Goal: Task Accomplishment & Management: Manage account settings

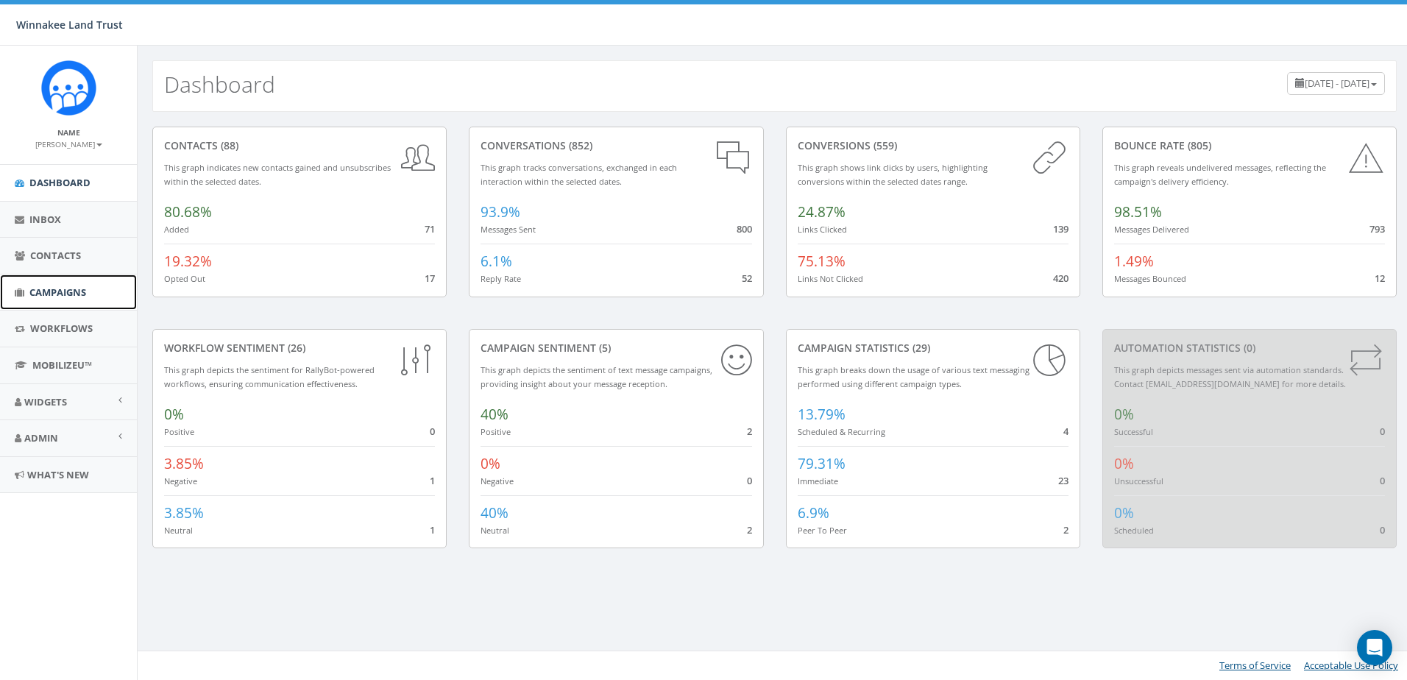
click at [35, 291] on span "Campaigns" at bounding box center [57, 291] width 57 height 13
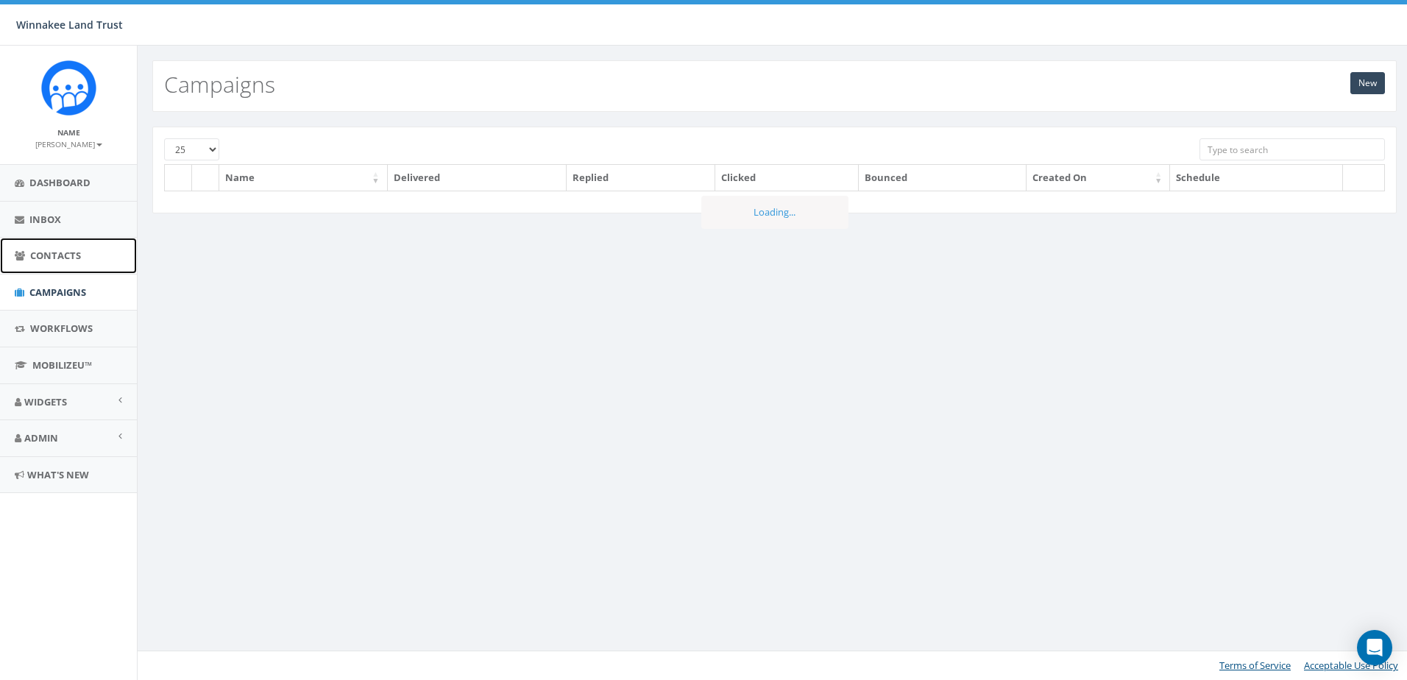
click at [48, 258] on span "Contacts" at bounding box center [55, 255] width 51 height 13
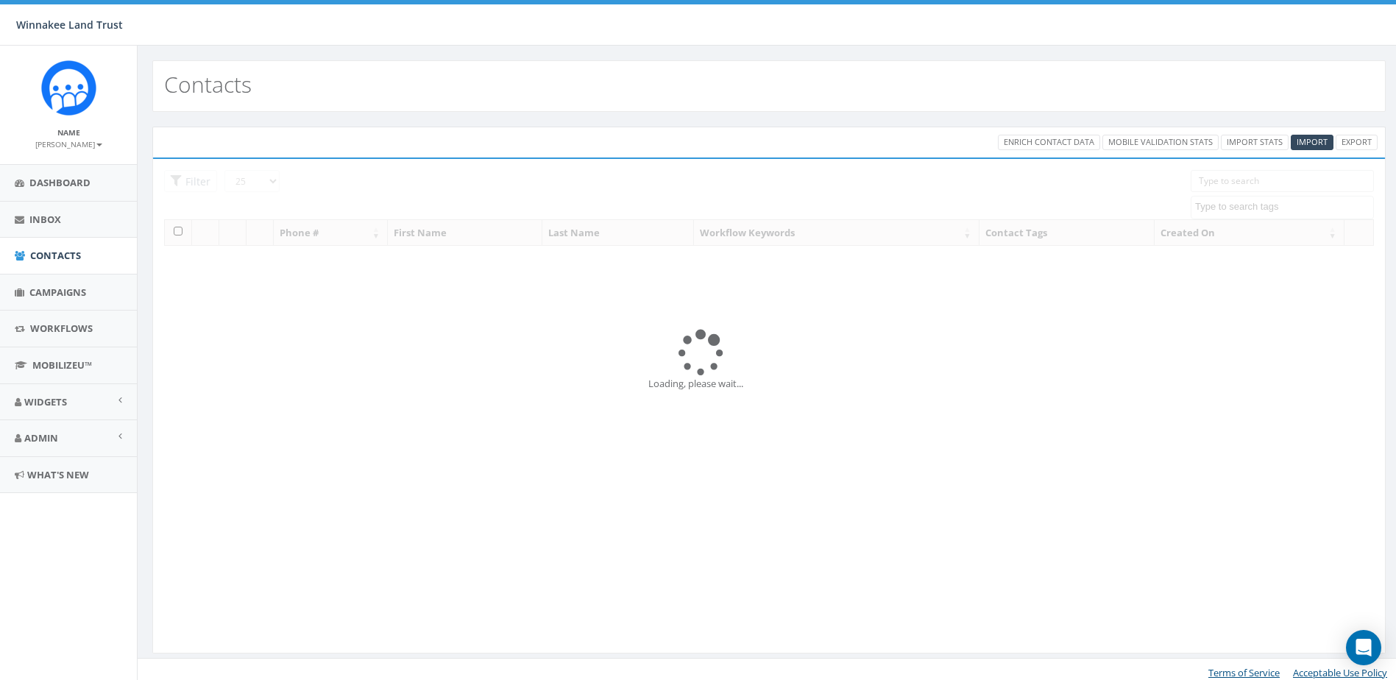
select select
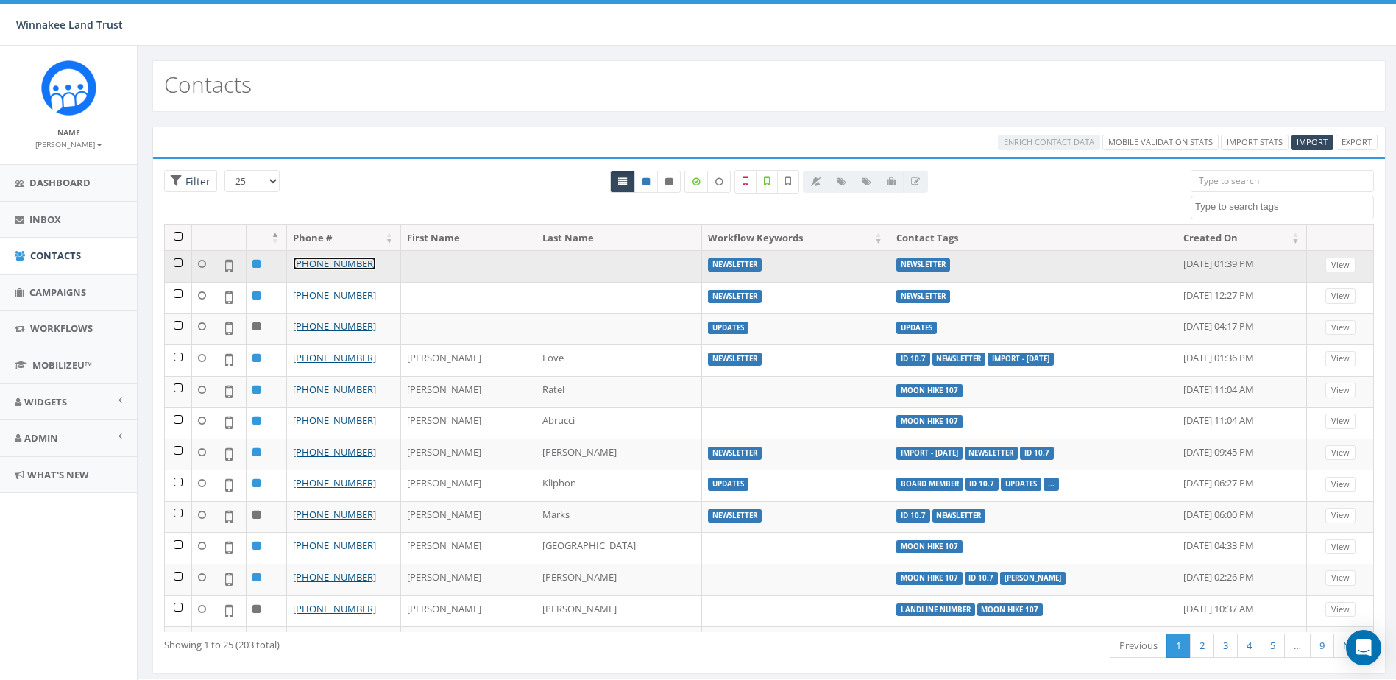
click at [329, 260] on link "+1 860-776-6566" at bounding box center [334, 263] width 83 height 13
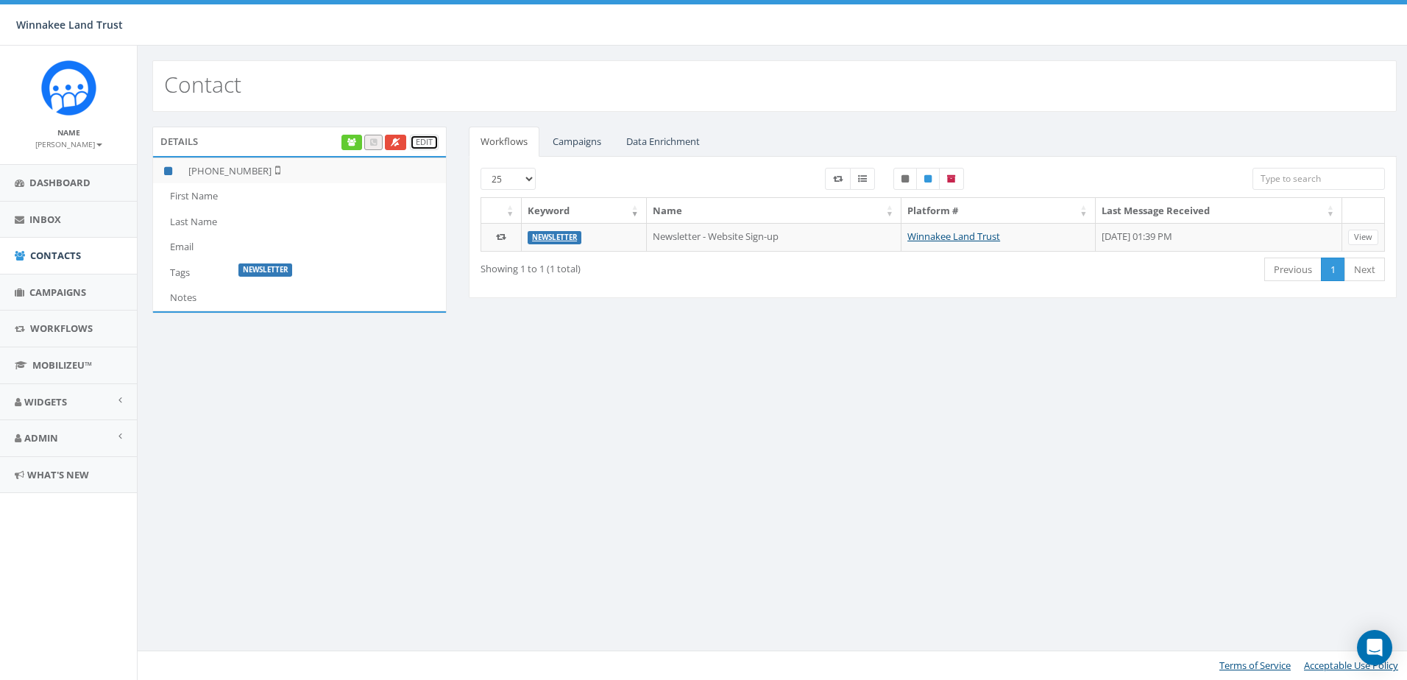
click at [433, 141] on link "Edit" at bounding box center [424, 142] width 29 height 15
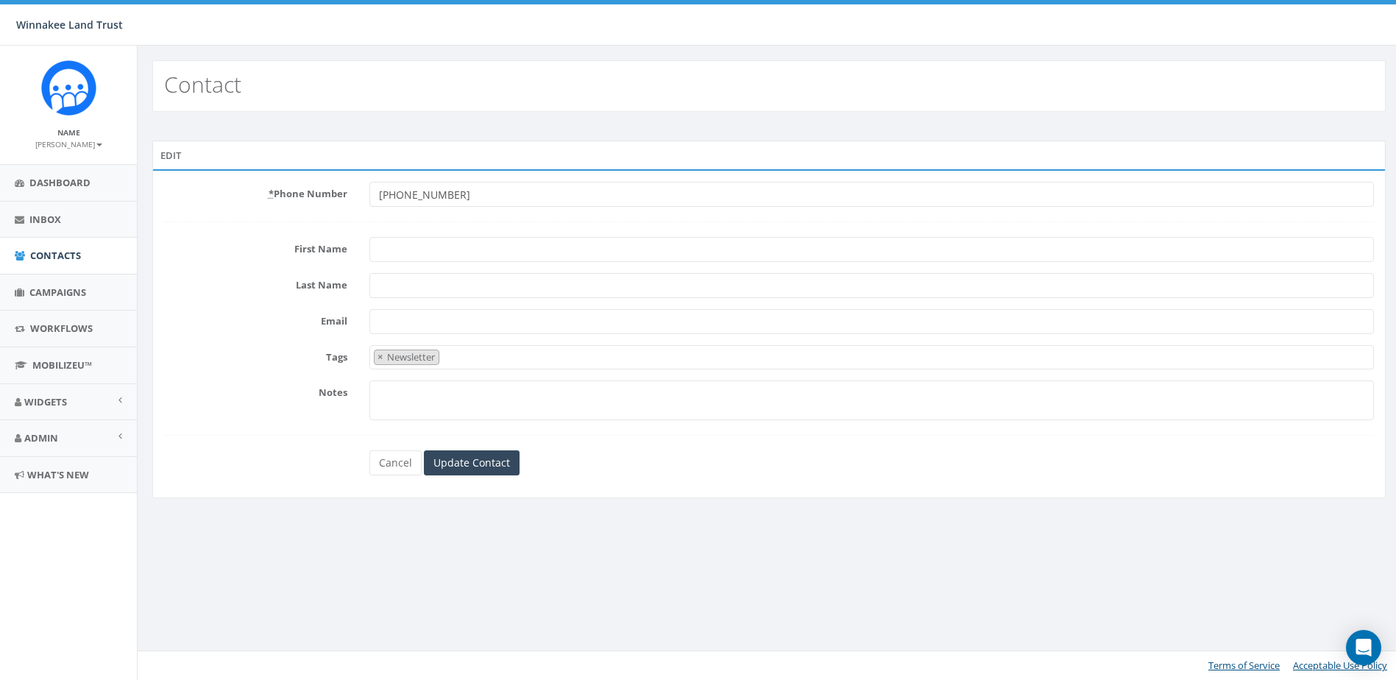
select select "Newsletter"
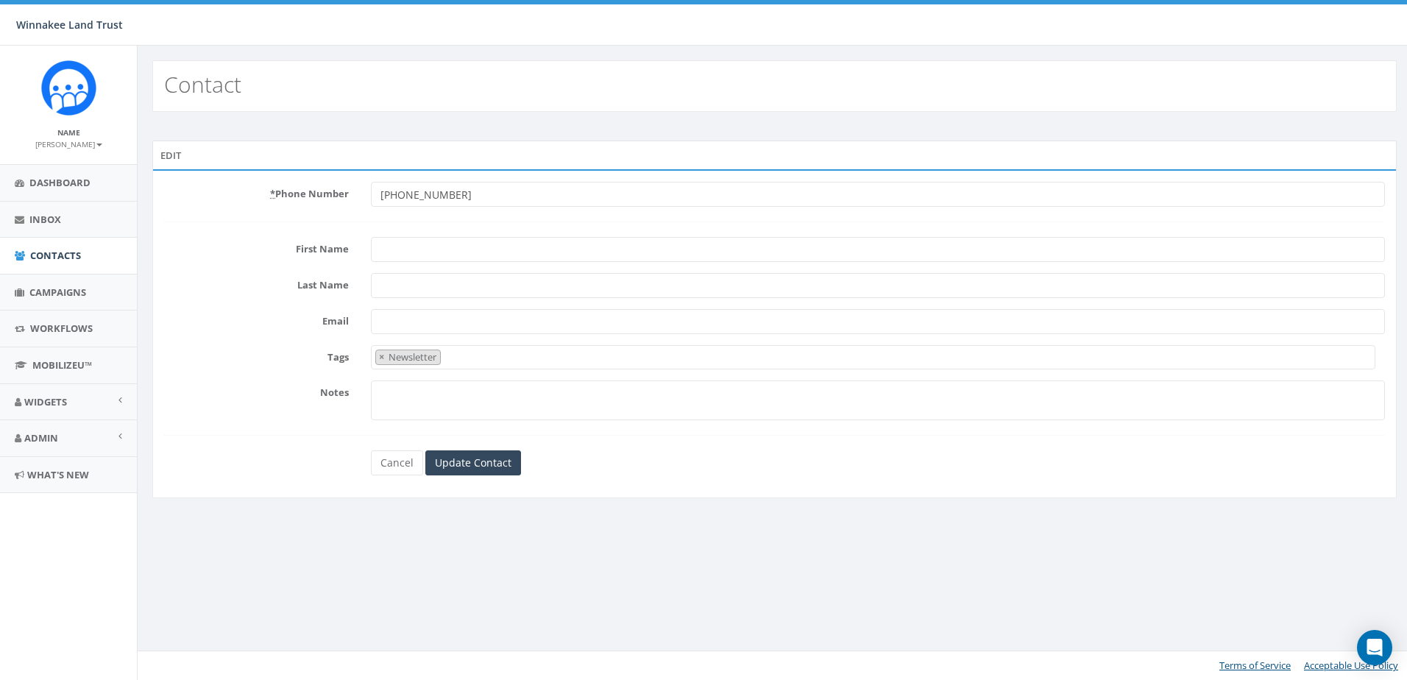
click at [430, 251] on input "First Name" at bounding box center [878, 249] width 1014 height 25
paste input "[PERSON_NAME] Last name [PERSON_NAME]"
drag, startPoint x: 470, startPoint y: 249, endPoint x: 414, endPoint y: 242, distance: 57.0
click at [414, 242] on input "Jessica Last name Dupont" at bounding box center [878, 249] width 1014 height 25
type input "[PERSON_NAME]"
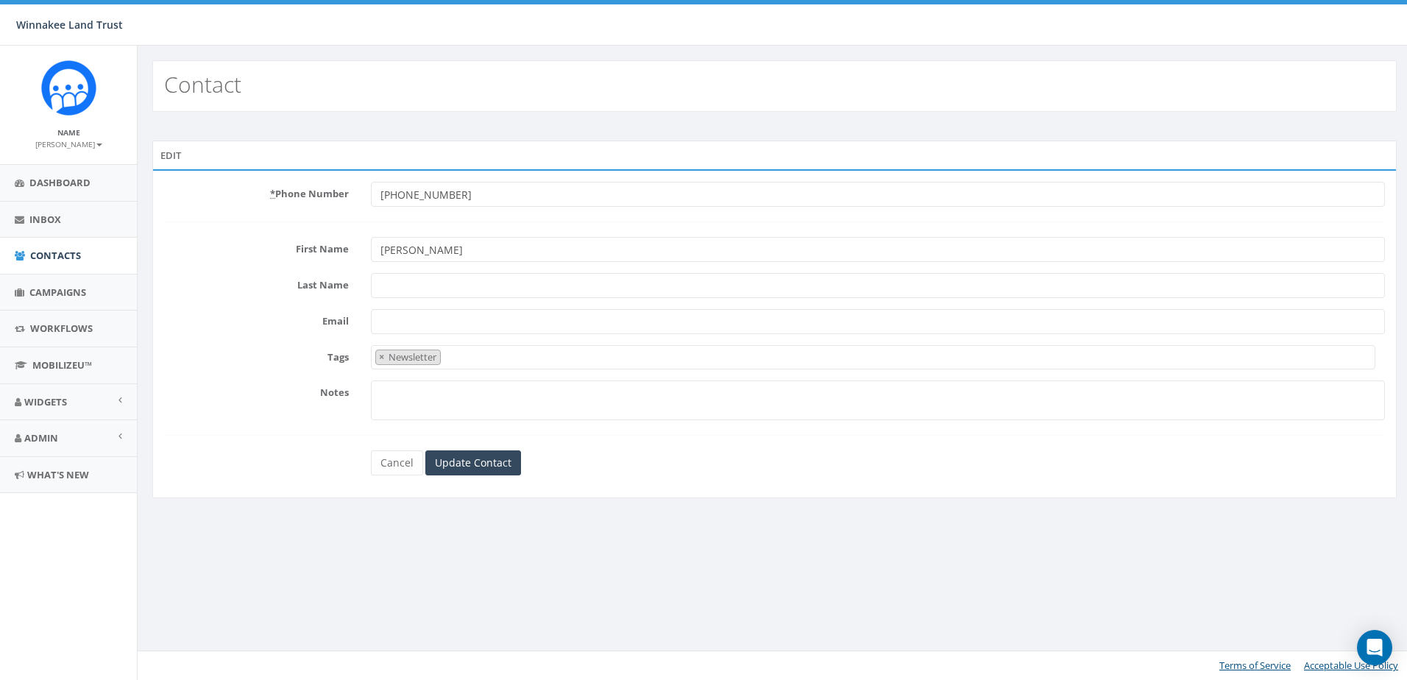
click at [400, 291] on input "Last Name" at bounding box center [878, 285] width 1014 height 25
paste input "Dupont"
type input "Dupont"
click at [483, 461] on input "Update Contact" at bounding box center [473, 462] width 96 height 25
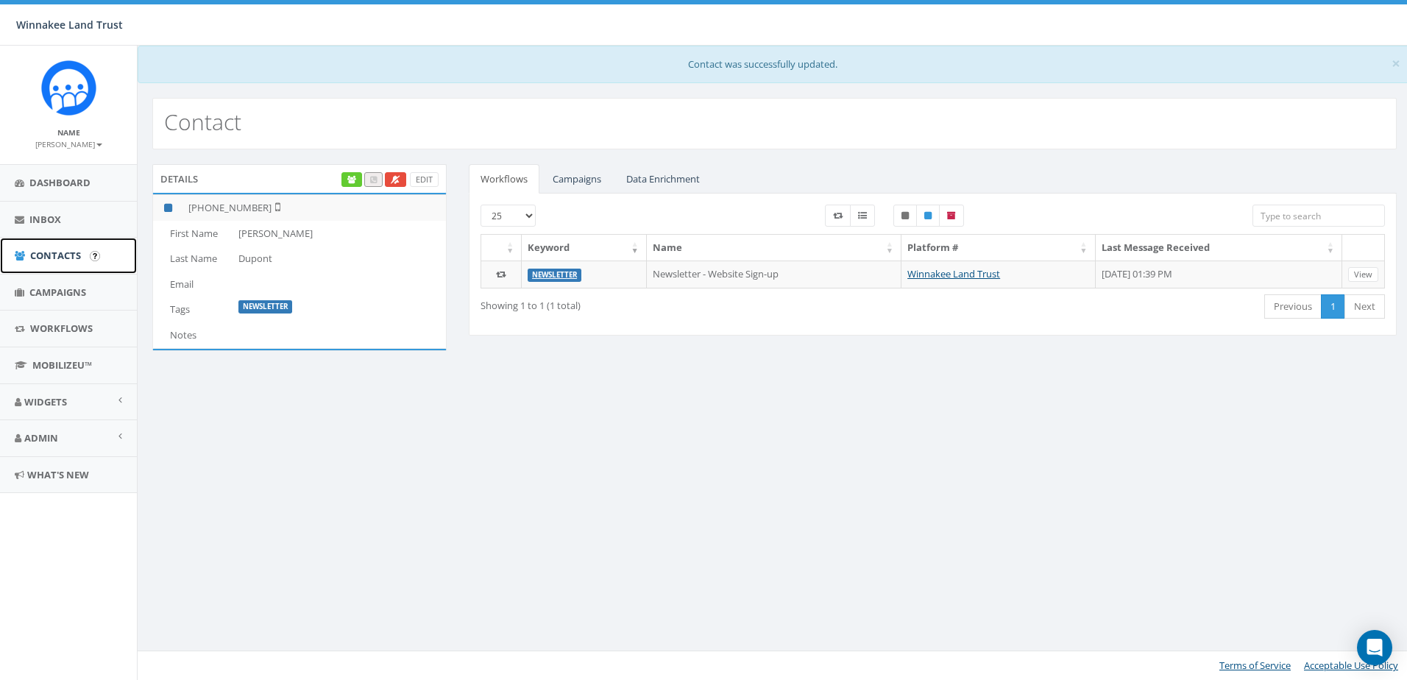
click at [62, 257] on span "Contacts" at bounding box center [55, 255] width 51 height 13
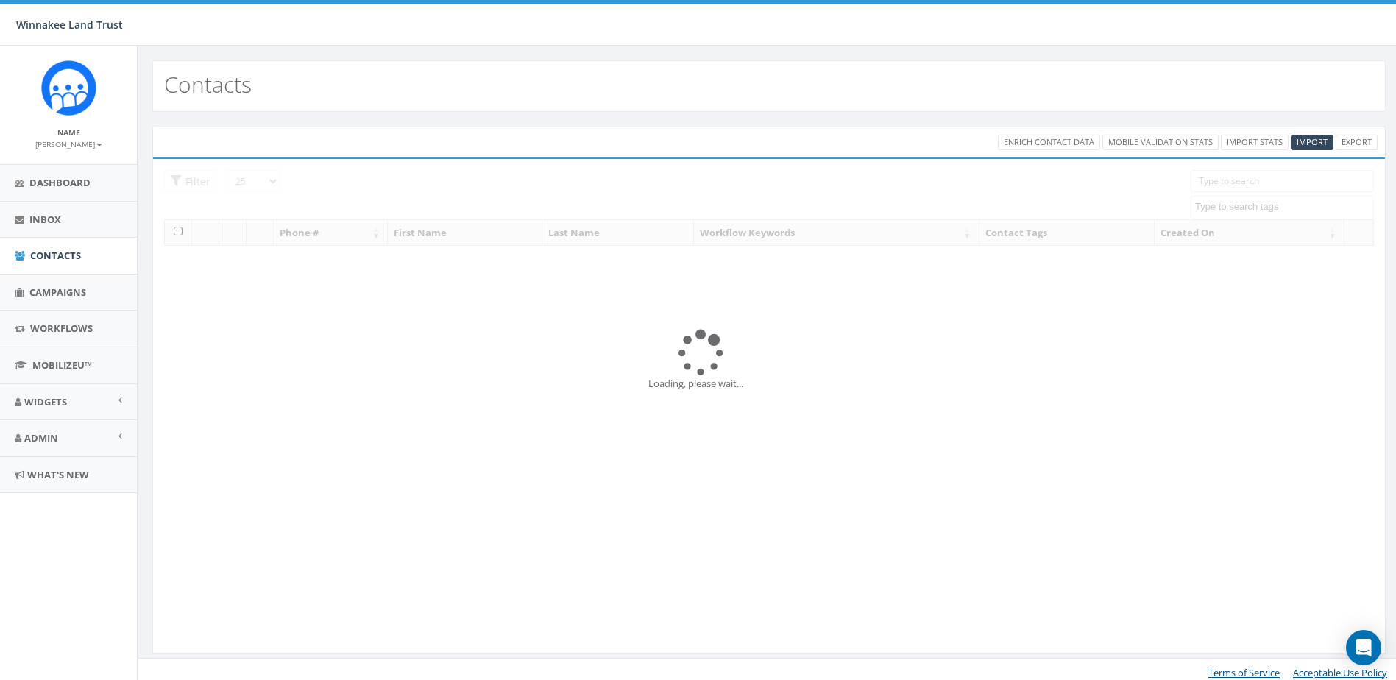
select select
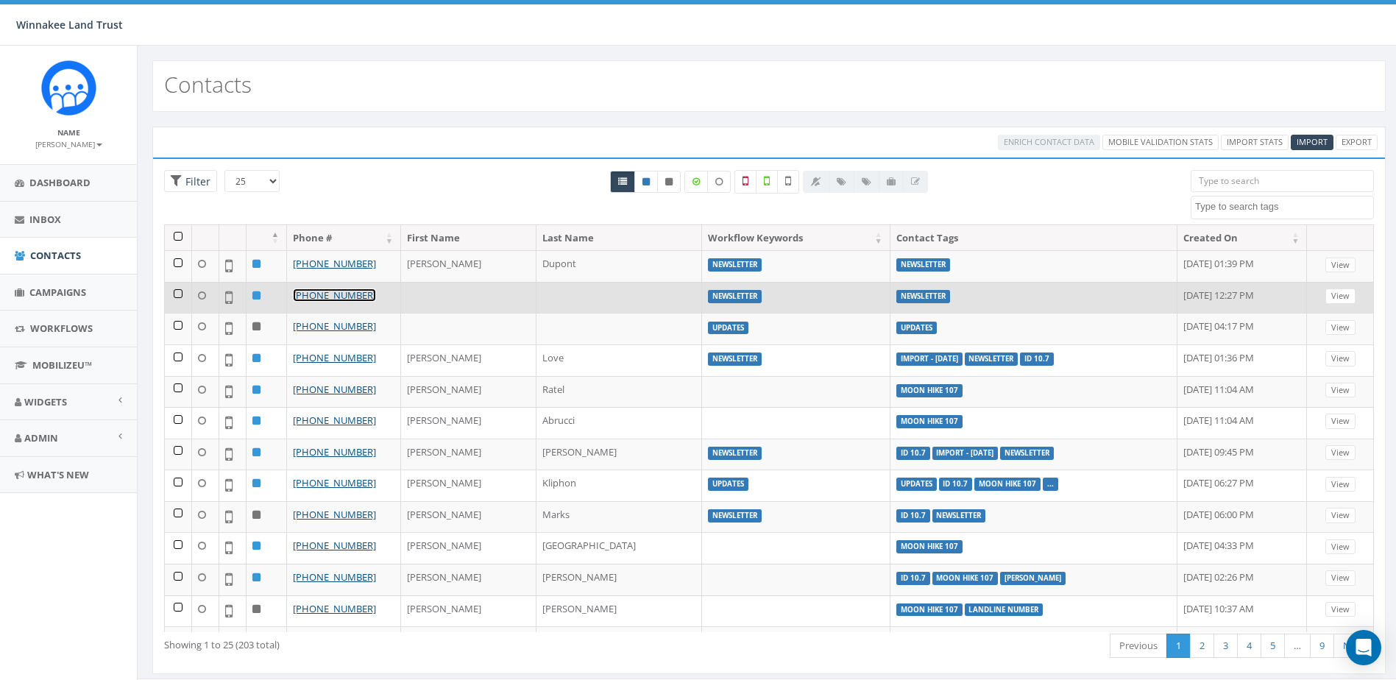
click at [352, 295] on link "[PHONE_NUMBER]" at bounding box center [334, 294] width 83 height 13
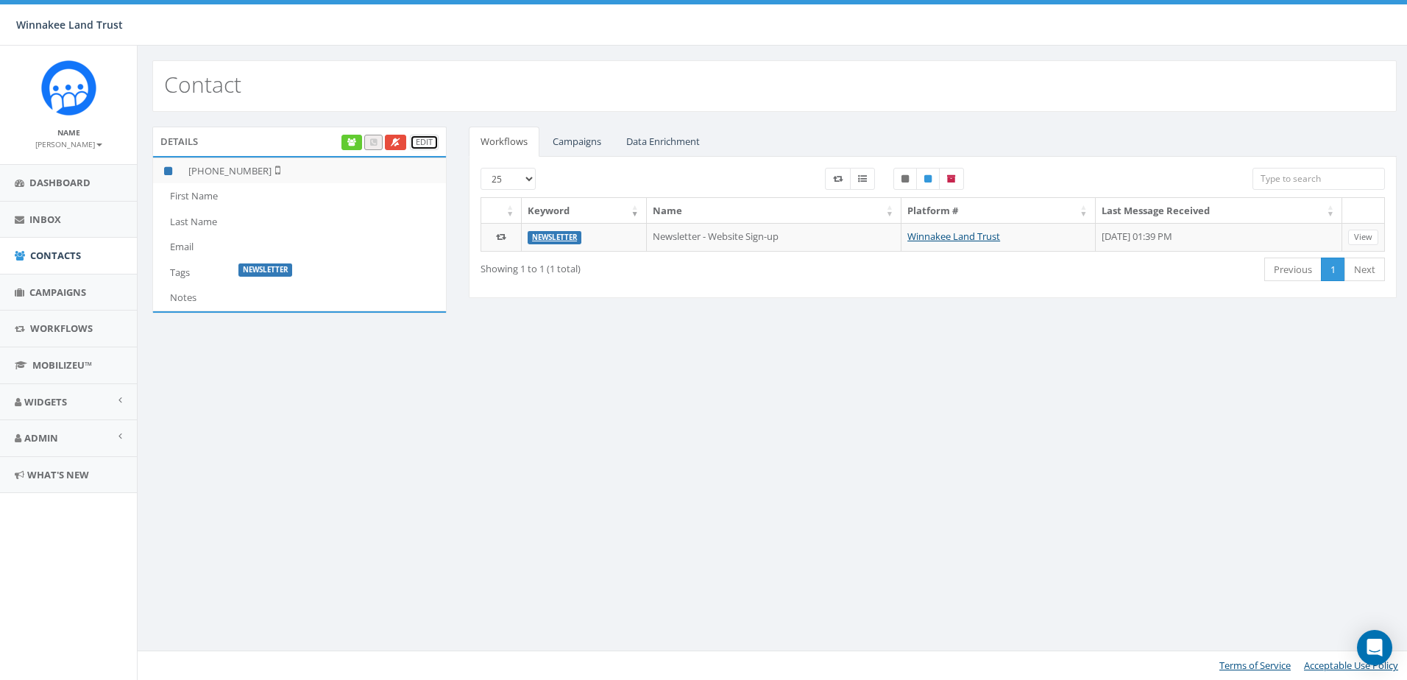
click at [432, 138] on link "Edit" at bounding box center [424, 142] width 29 height 15
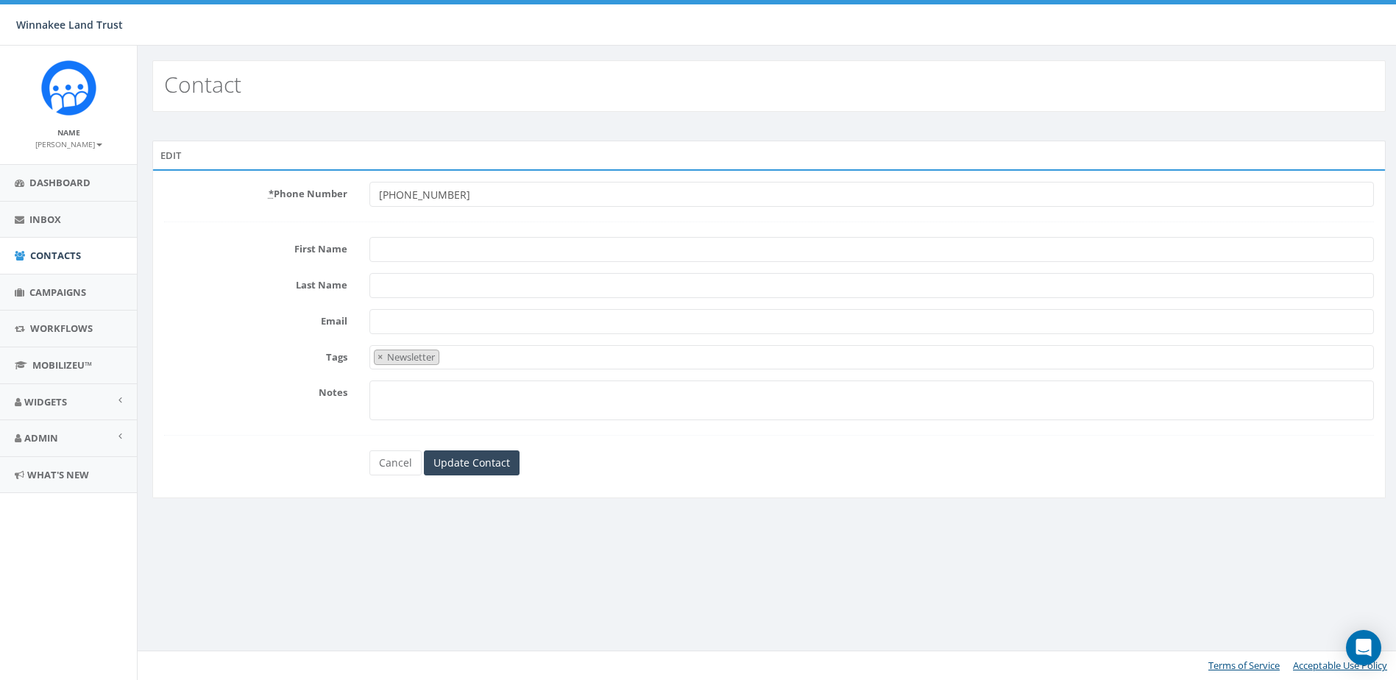
select select "Newsletter"
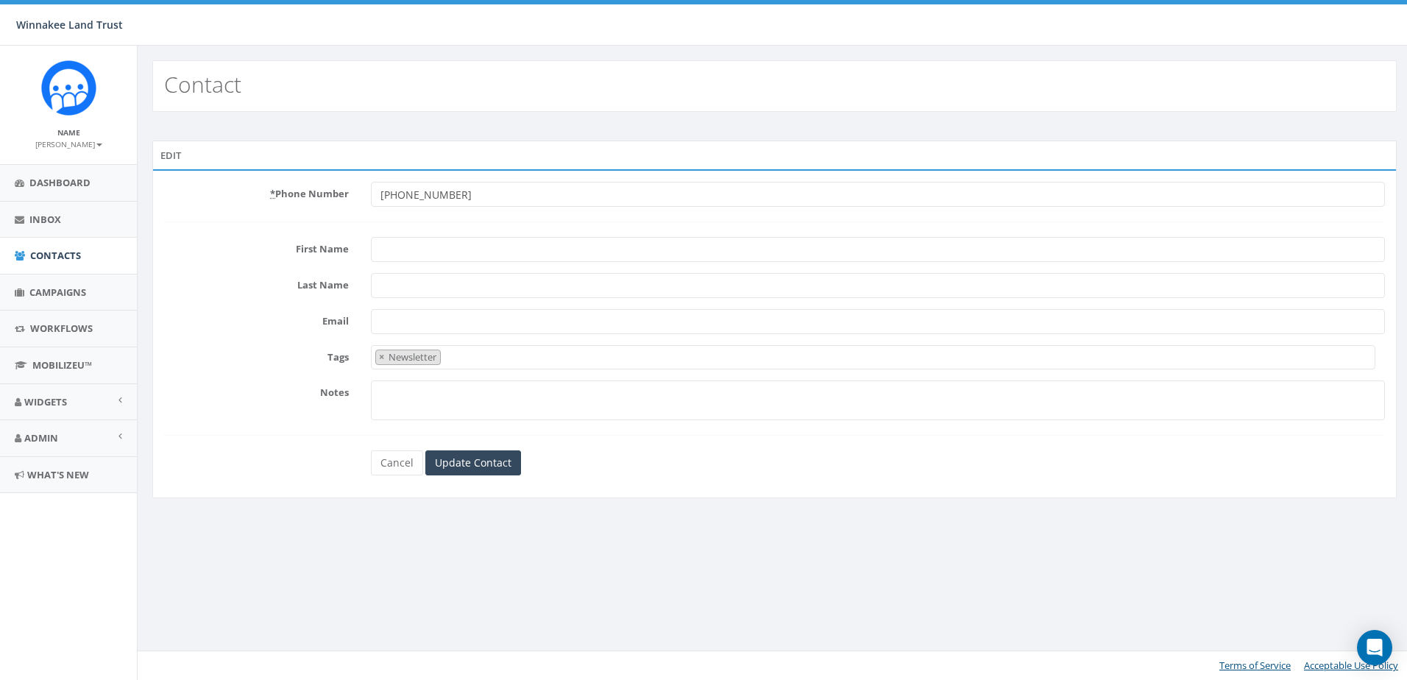
click at [390, 262] on input "First Name" at bounding box center [878, 249] width 1014 height 25
type input "i"
type input "Bill"
click at [390, 285] on input "Last Name" at bounding box center [878, 285] width 1014 height 25
type input "Ring"
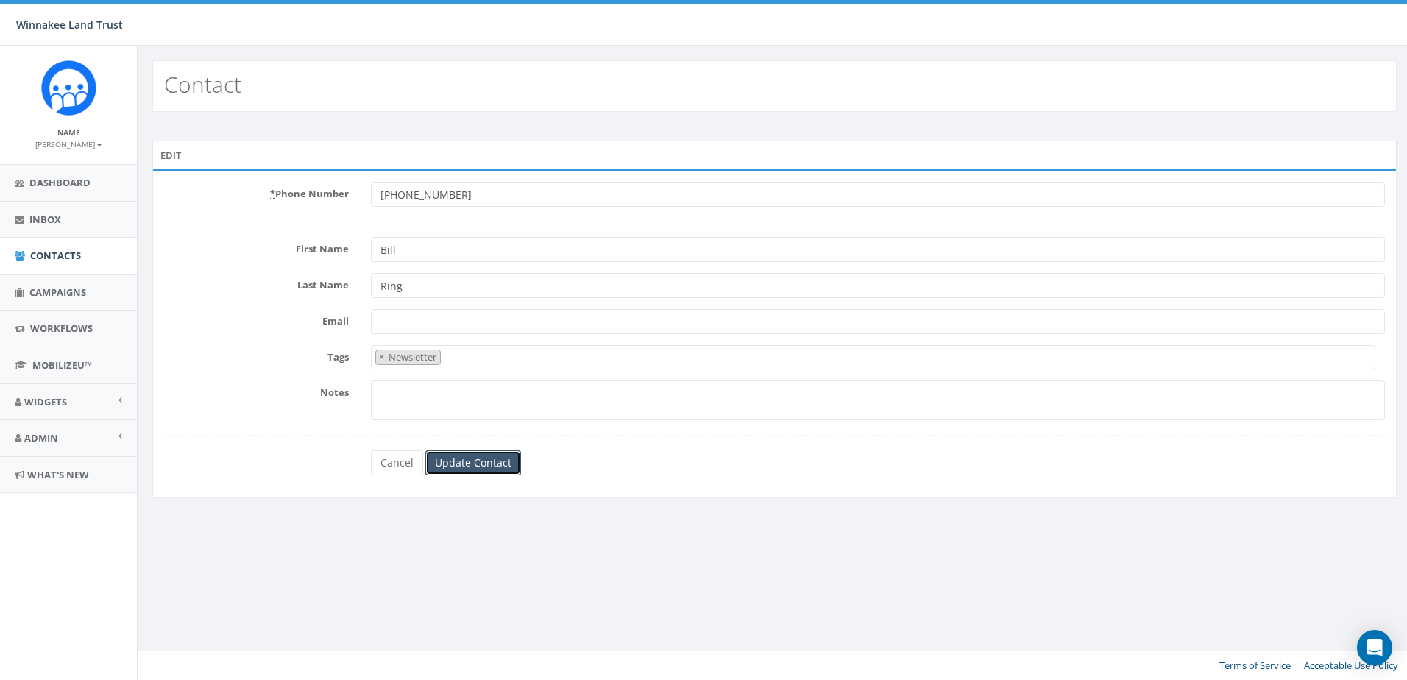
click at [453, 465] on input "Update Contact" at bounding box center [473, 462] width 96 height 25
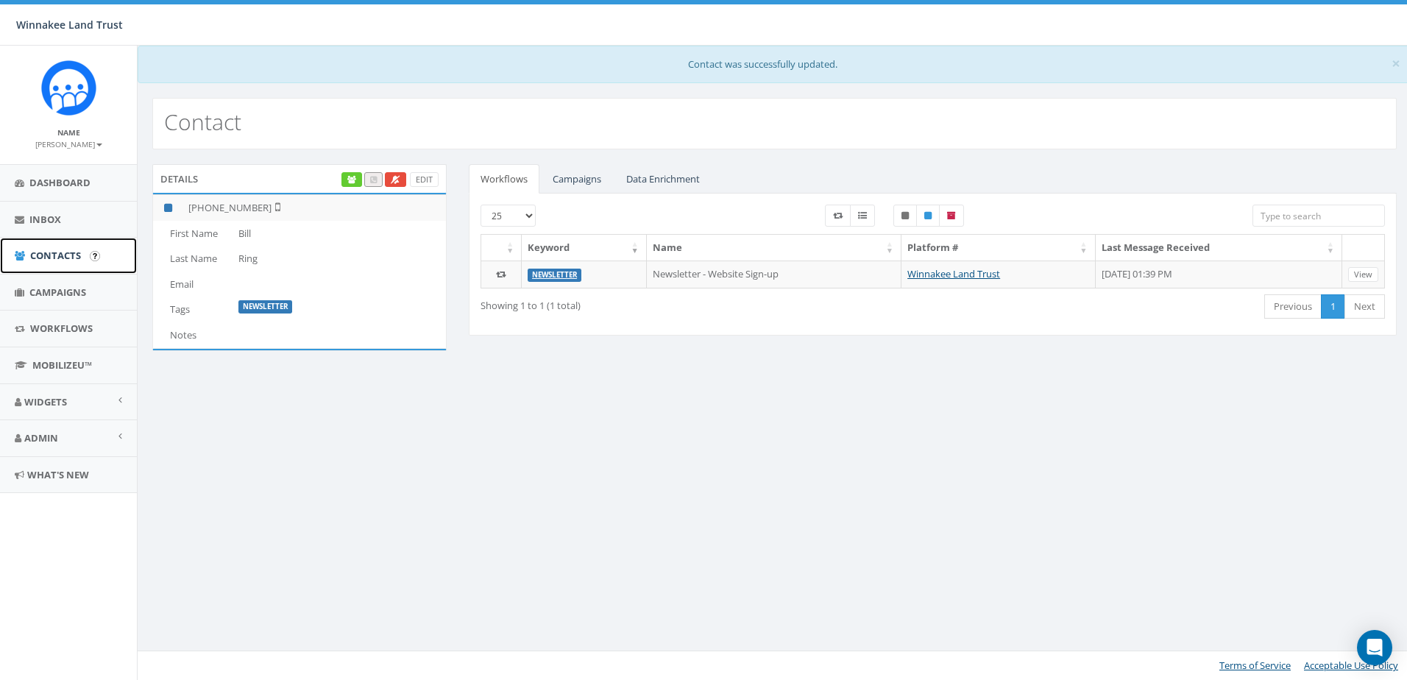
click at [38, 261] on span "Contacts" at bounding box center [55, 255] width 51 height 13
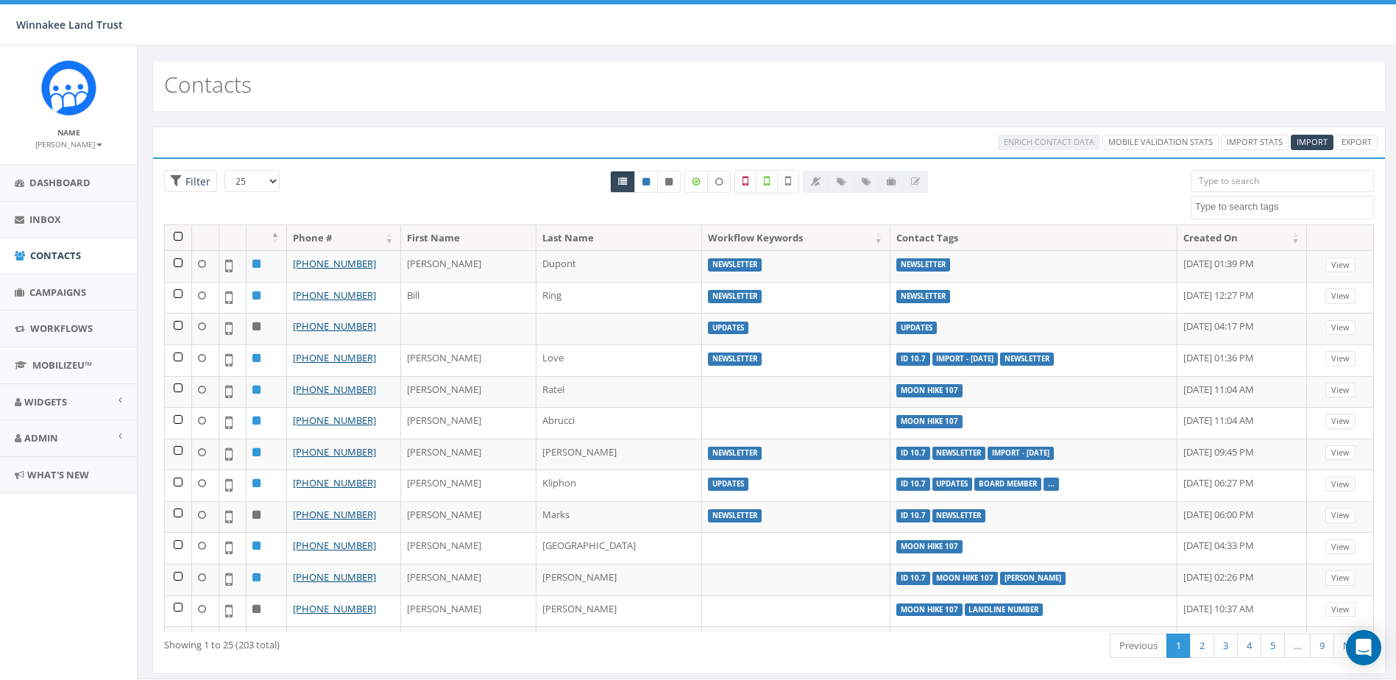
select select
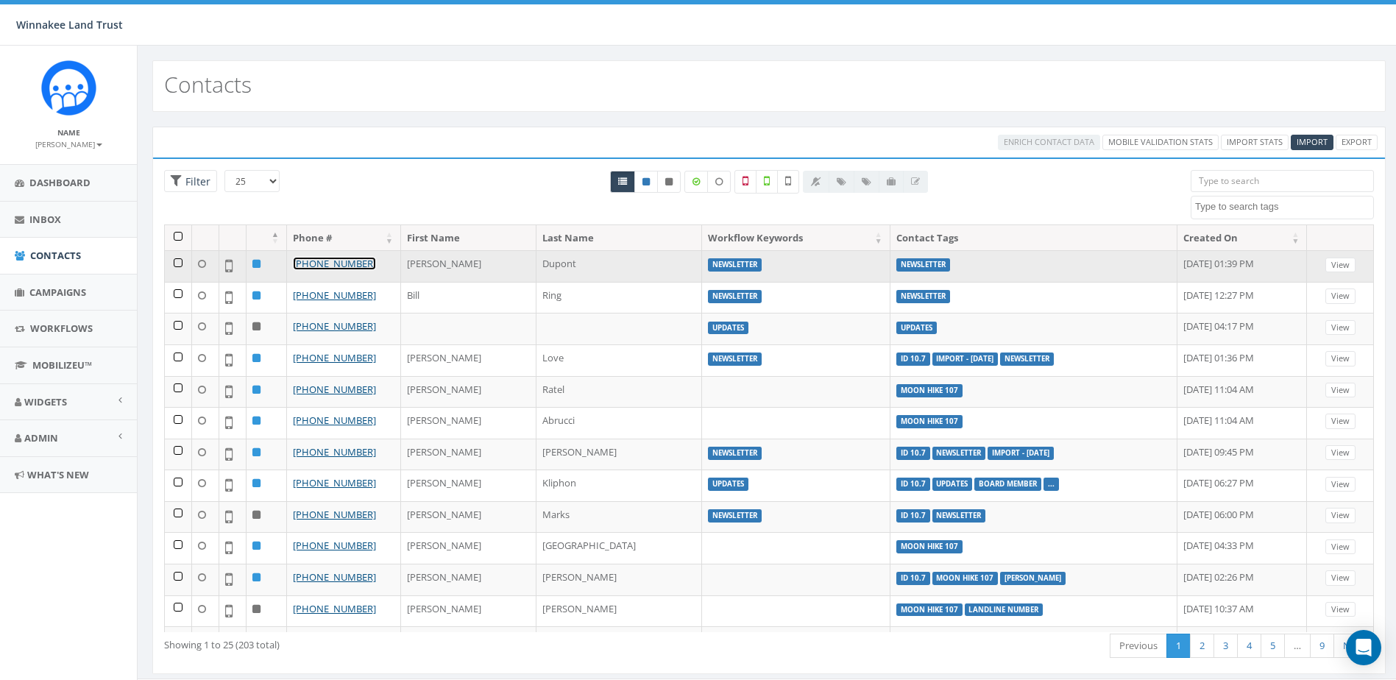
click at [337, 266] on link "[PHONE_NUMBER]" at bounding box center [334, 263] width 83 height 13
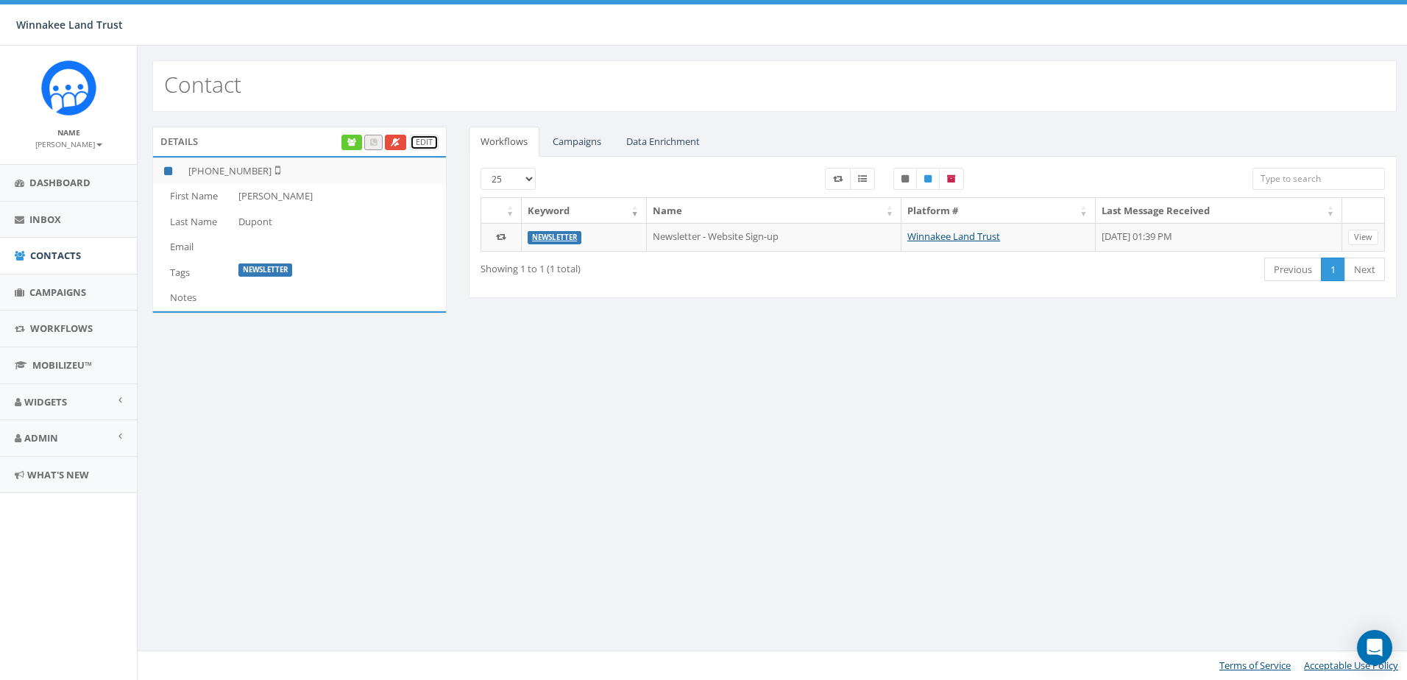
click at [433, 143] on link "Edit" at bounding box center [424, 142] width 29 height 15
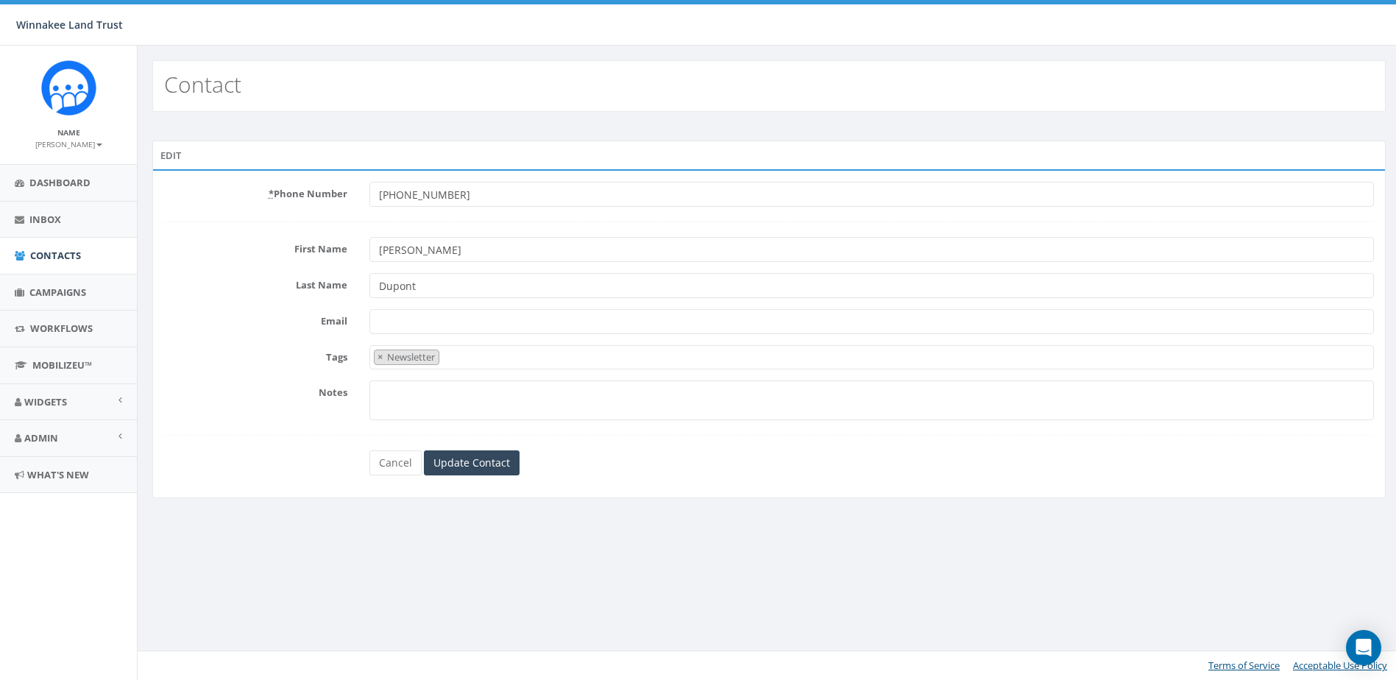
select select "Newsletter"
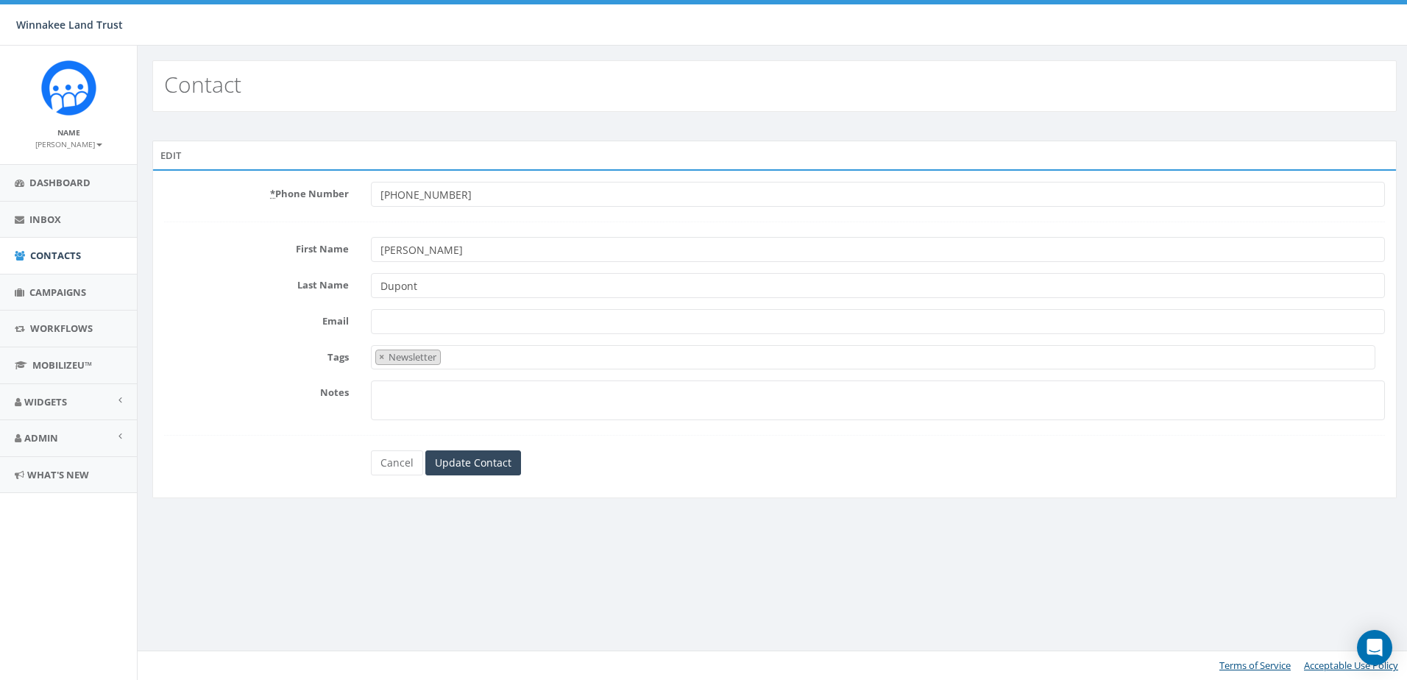
click at [484, 358] on span "× Newsletter" at bounding box center [873, 357] width 1004 height 24
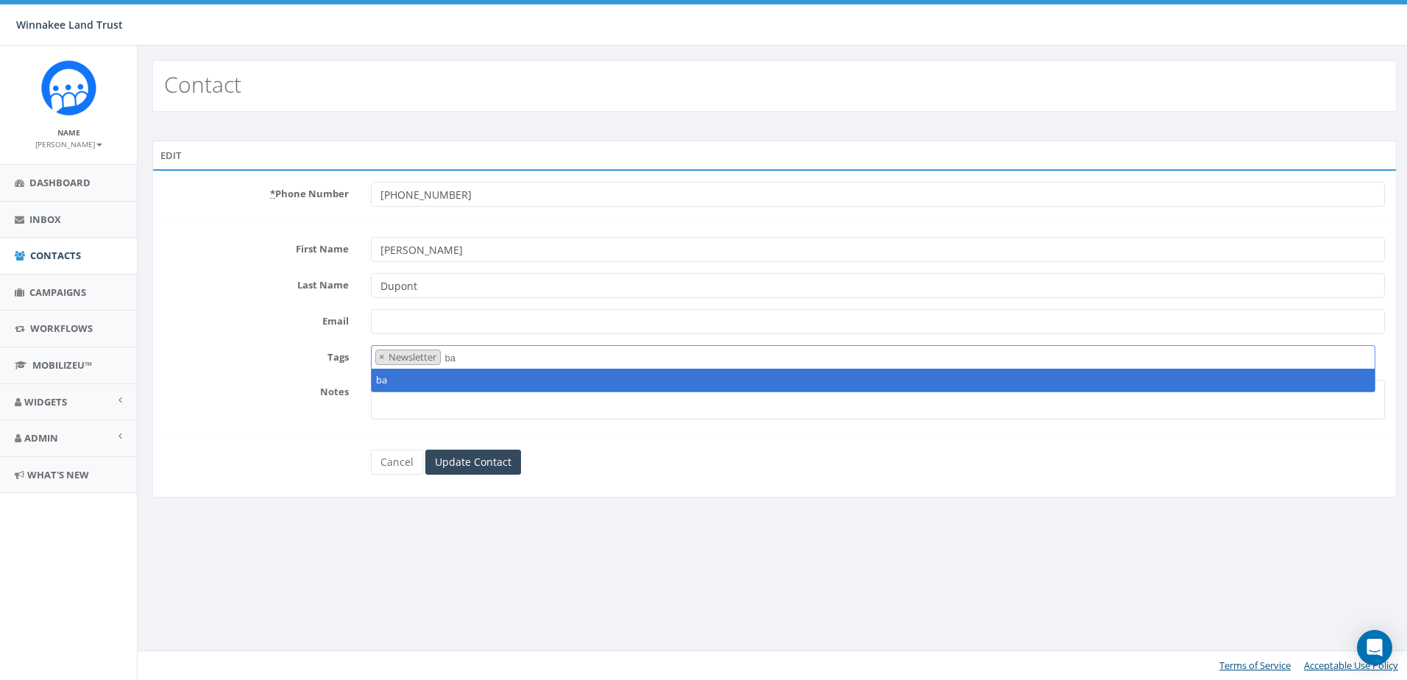
type textarea "b"
type textarea "Bard Grad"
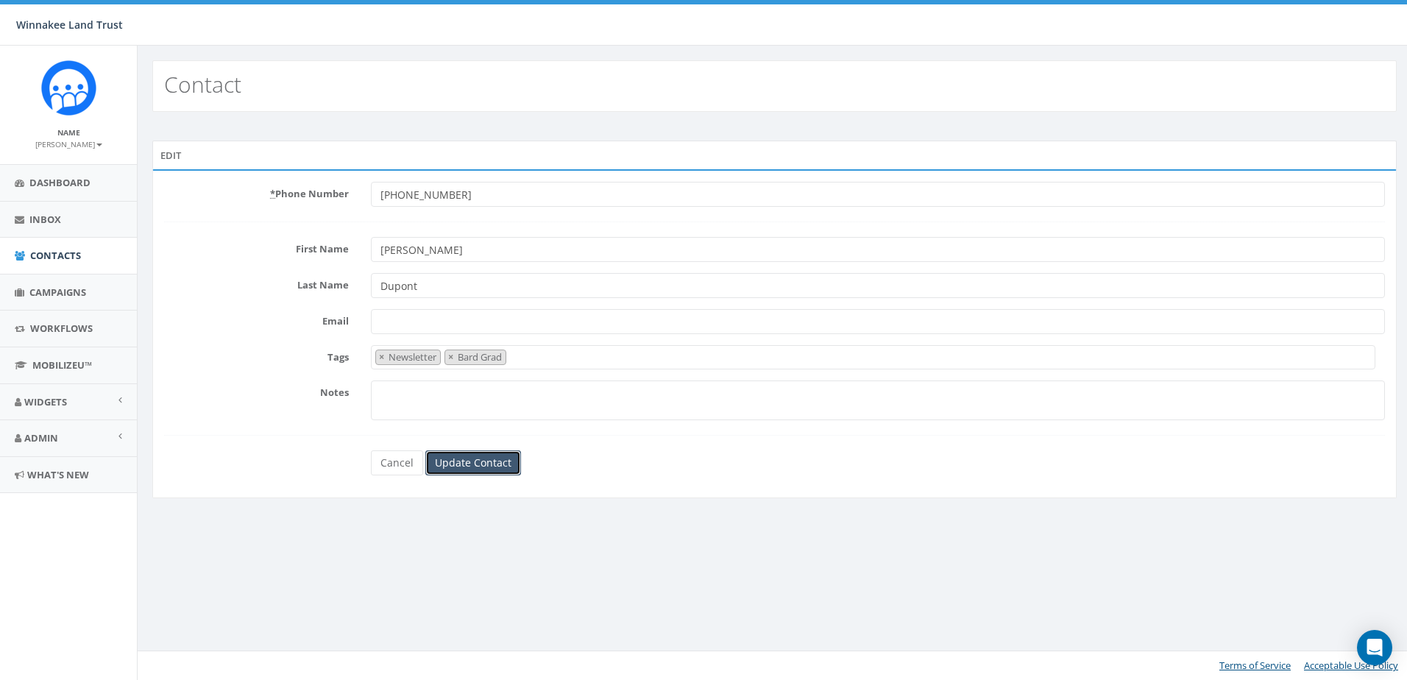
click at [498, 466] on input "Update Contact" at bounding box center [473, 462] width 96 height 25
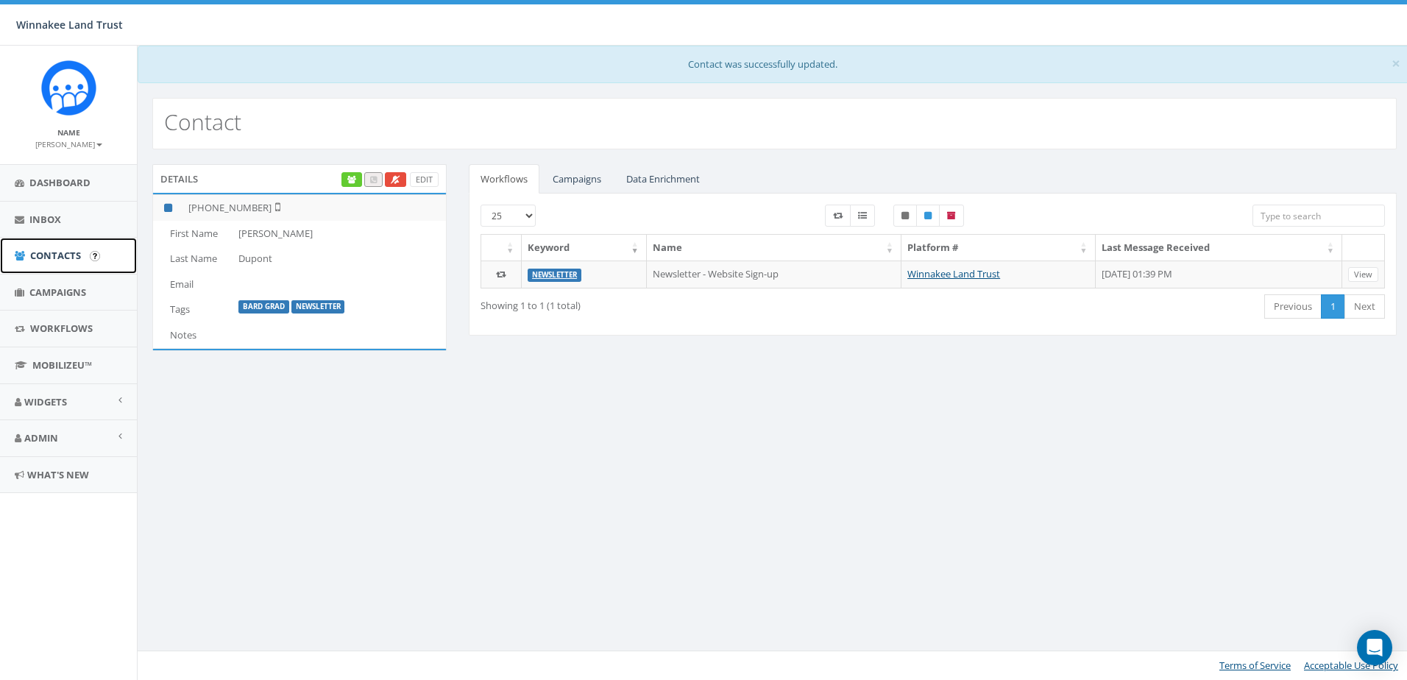
click at [52, 258] on span "Contacts" at bounding box center [55, 255] width 51 height 13
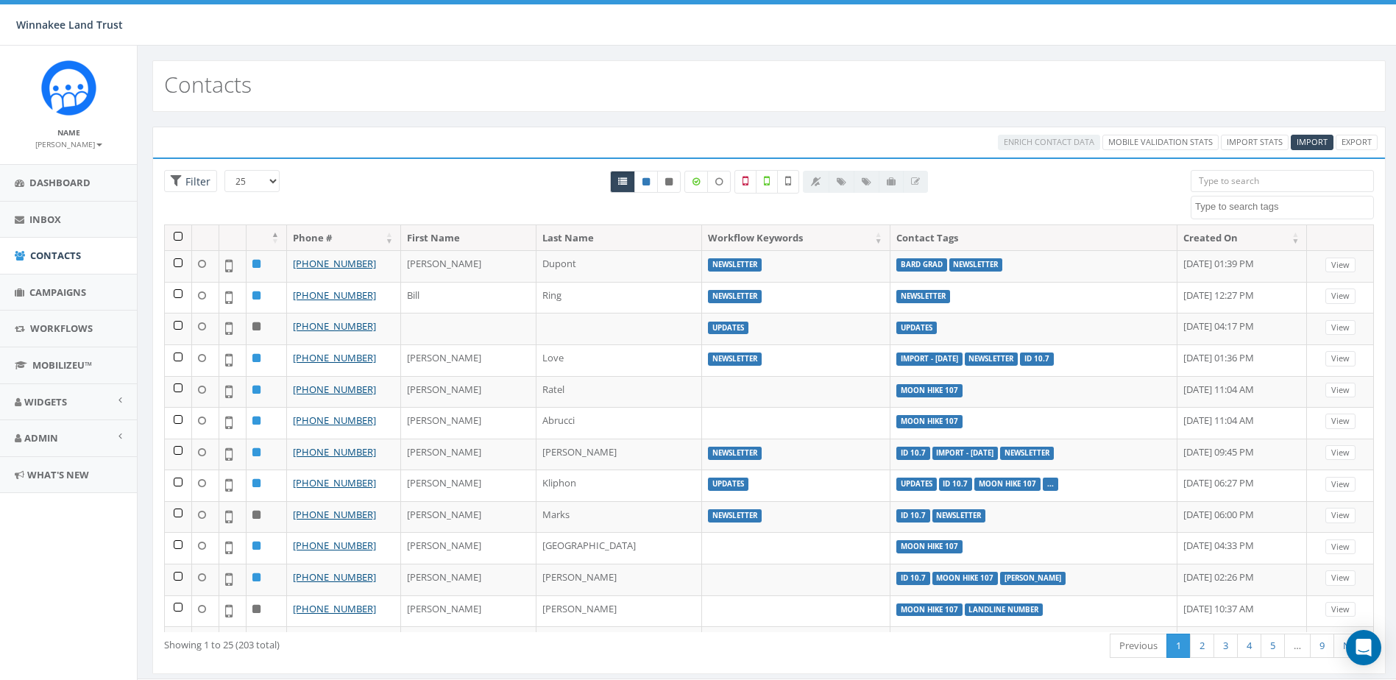
select select
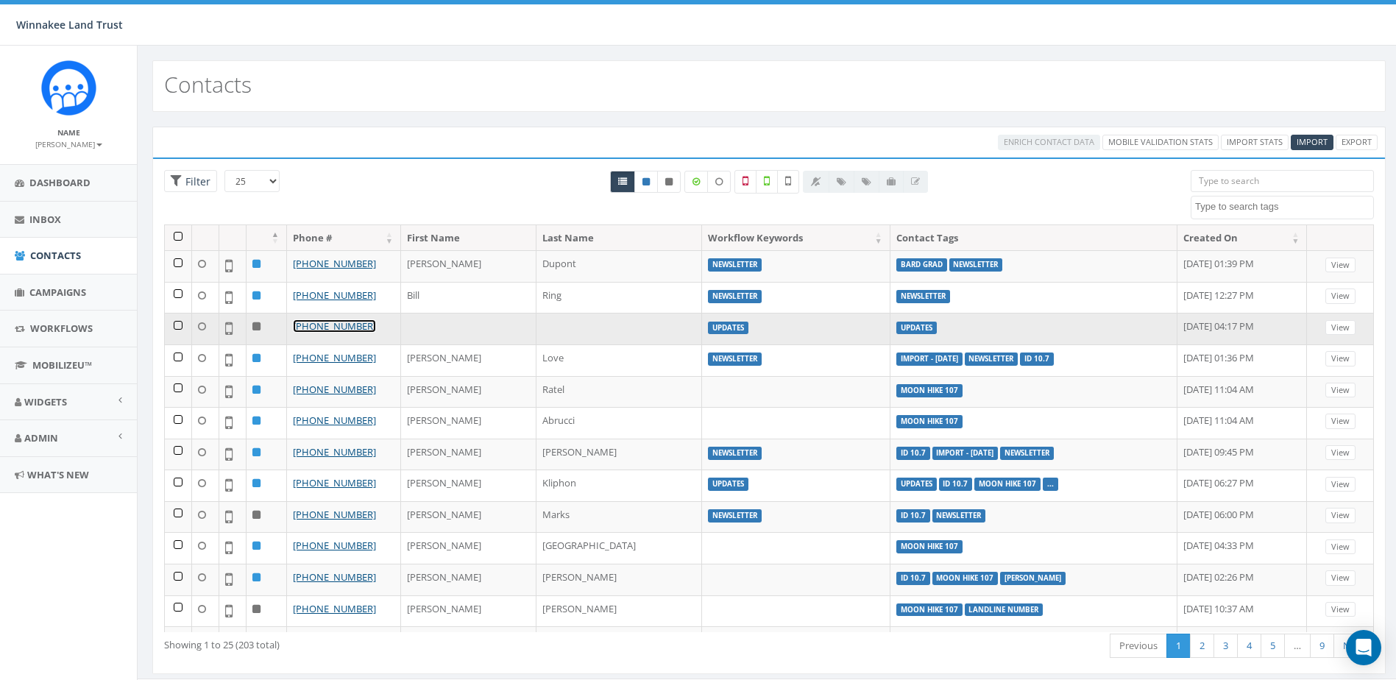
click at [332, 329] on link "+1 845-417-1336" at bounding box center [334, 325] width 83 height 13
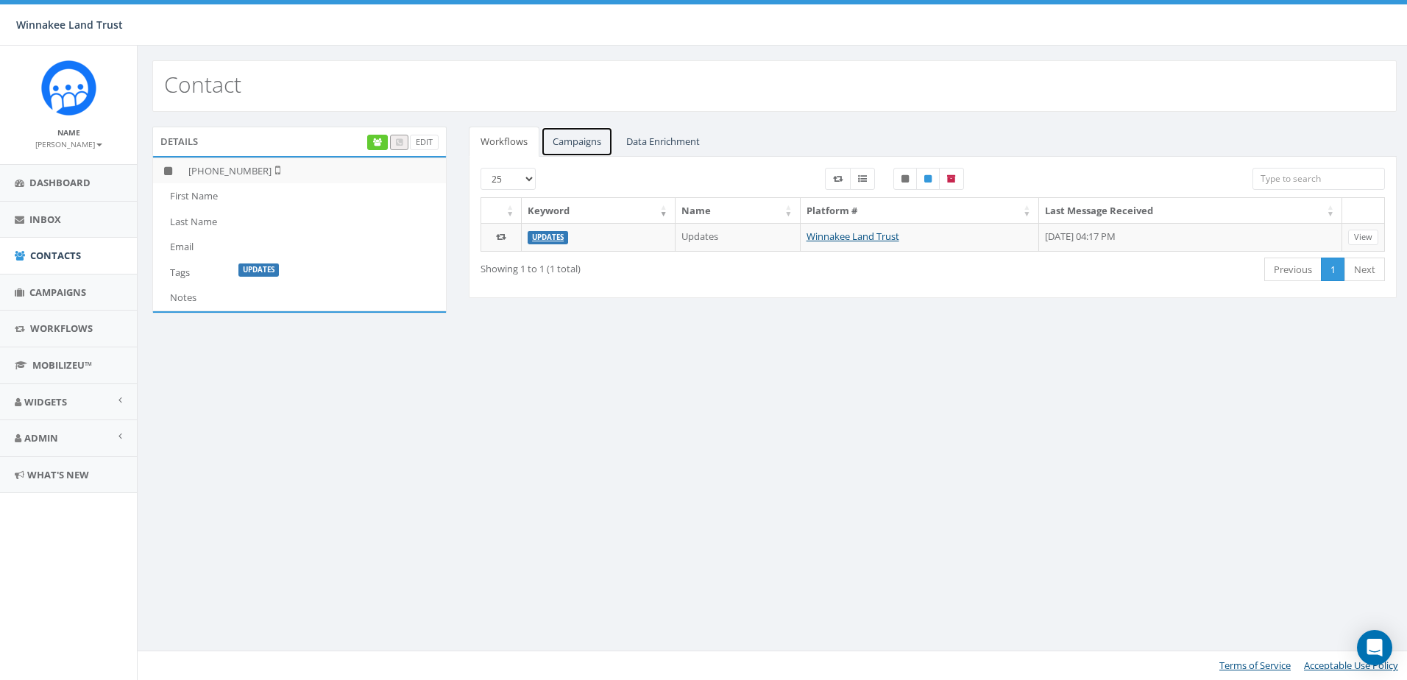
click at [582, 140] on link "Campaigns" at bounding box center [577, 142] width 72 height 30
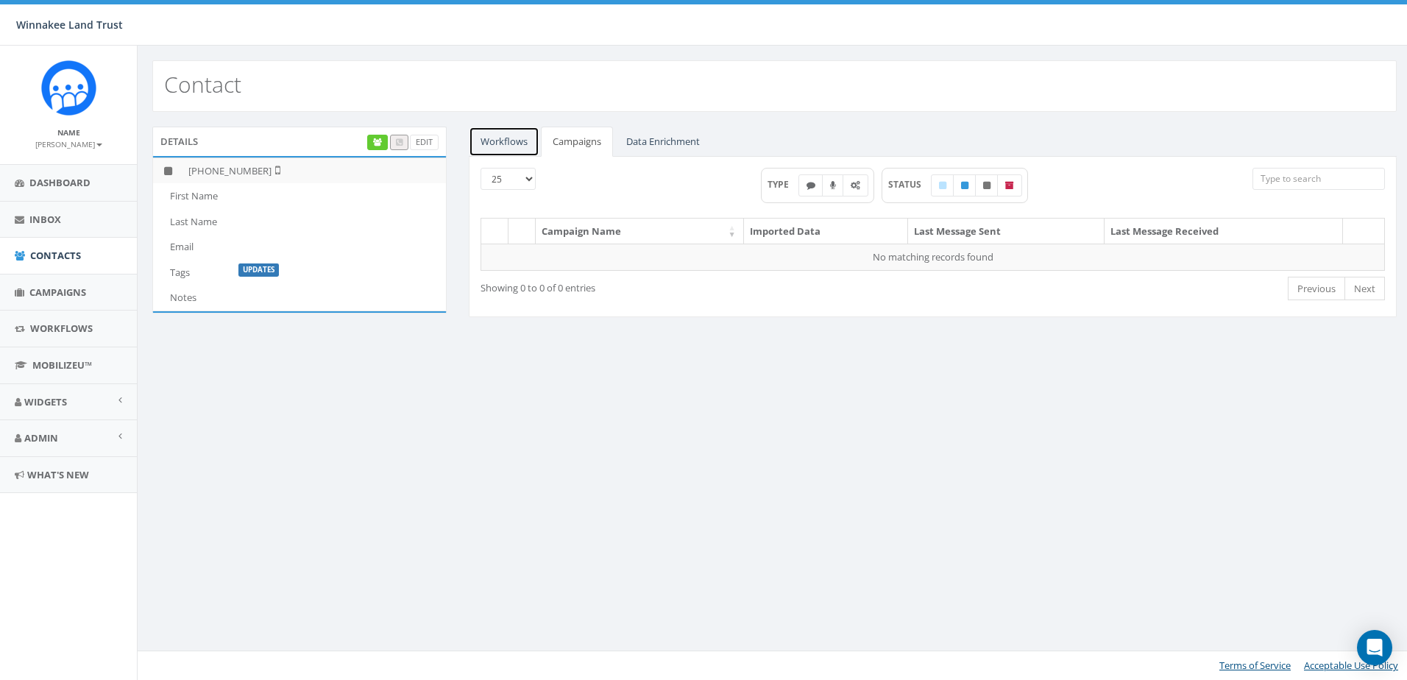
click at [527, 143] on link "Workflows" at bounding box center [504, 142] width 71 height 30
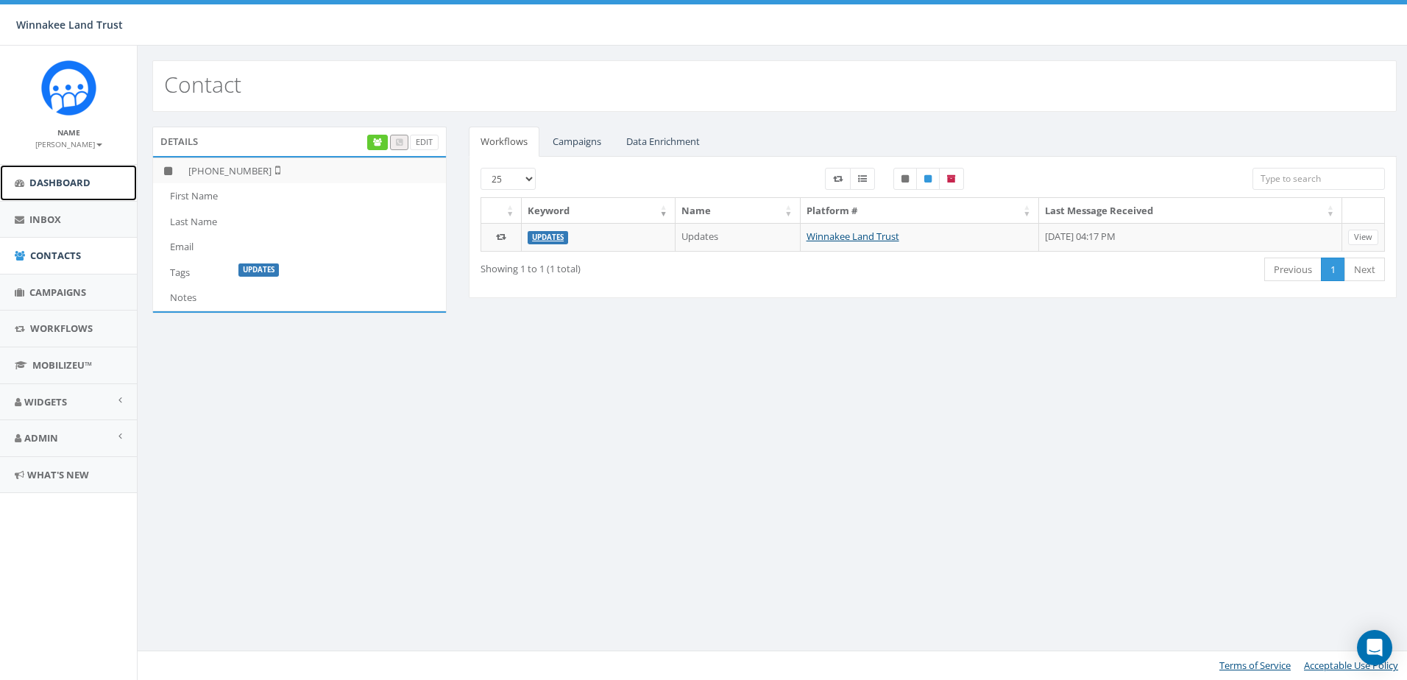
click at [63, 181] on span "Dashboard" at bounding box center [59, 182] width 61 height 13
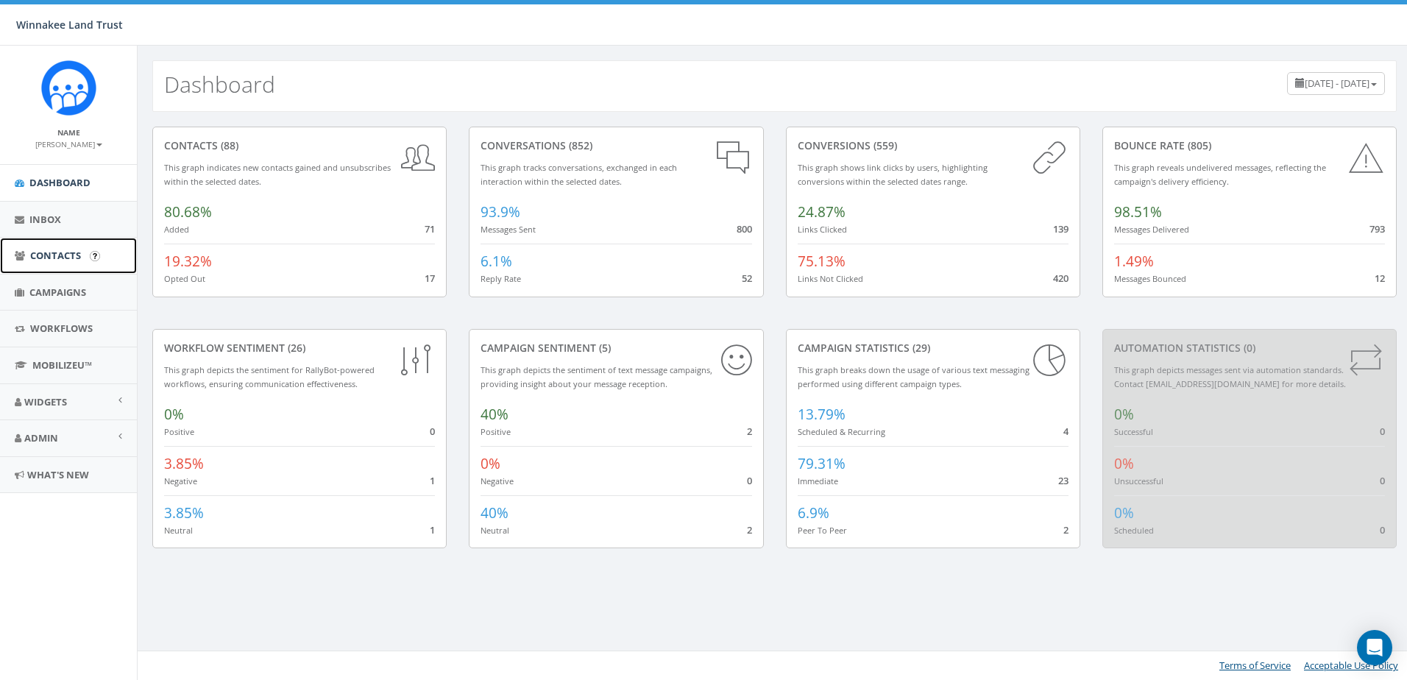
click at [46, 248] on link "Contacts" at bounding box center [68, 256] width 137 height 36
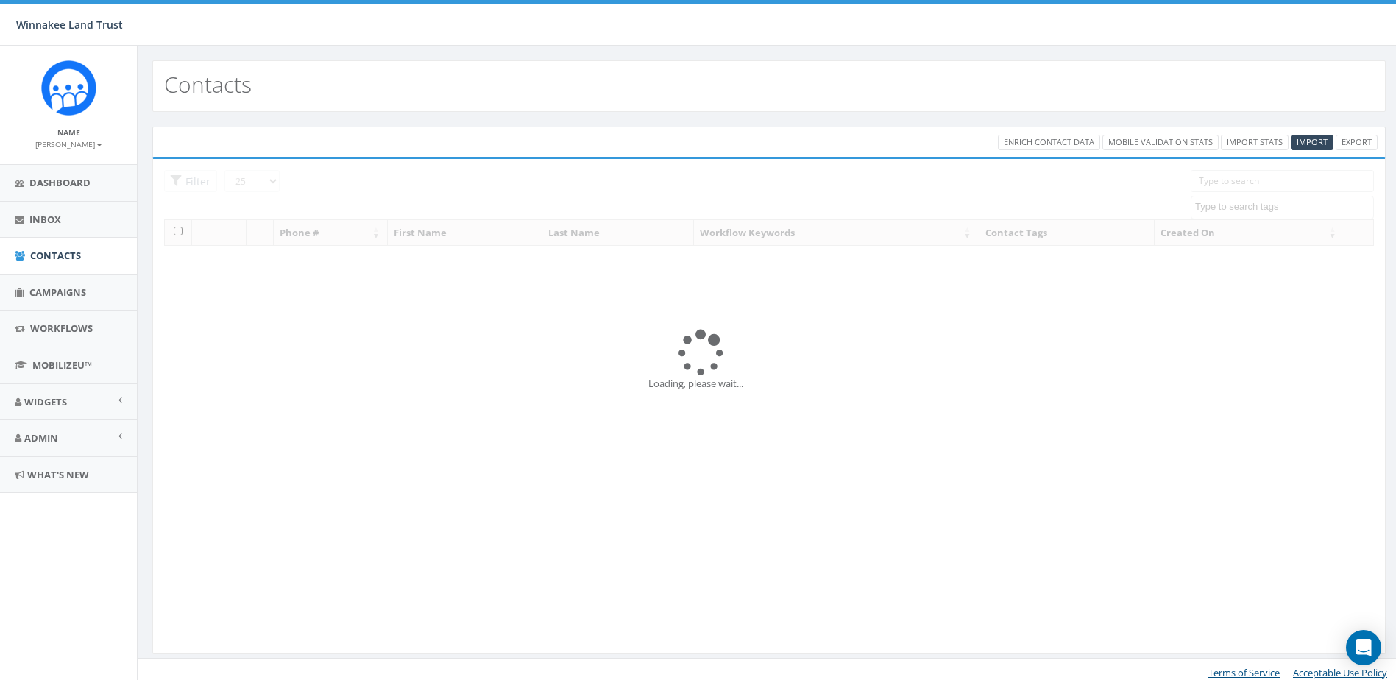
select select
click at [75, 187] on span "Dashboard" at bounding box center [59, 182] width 61 height 13
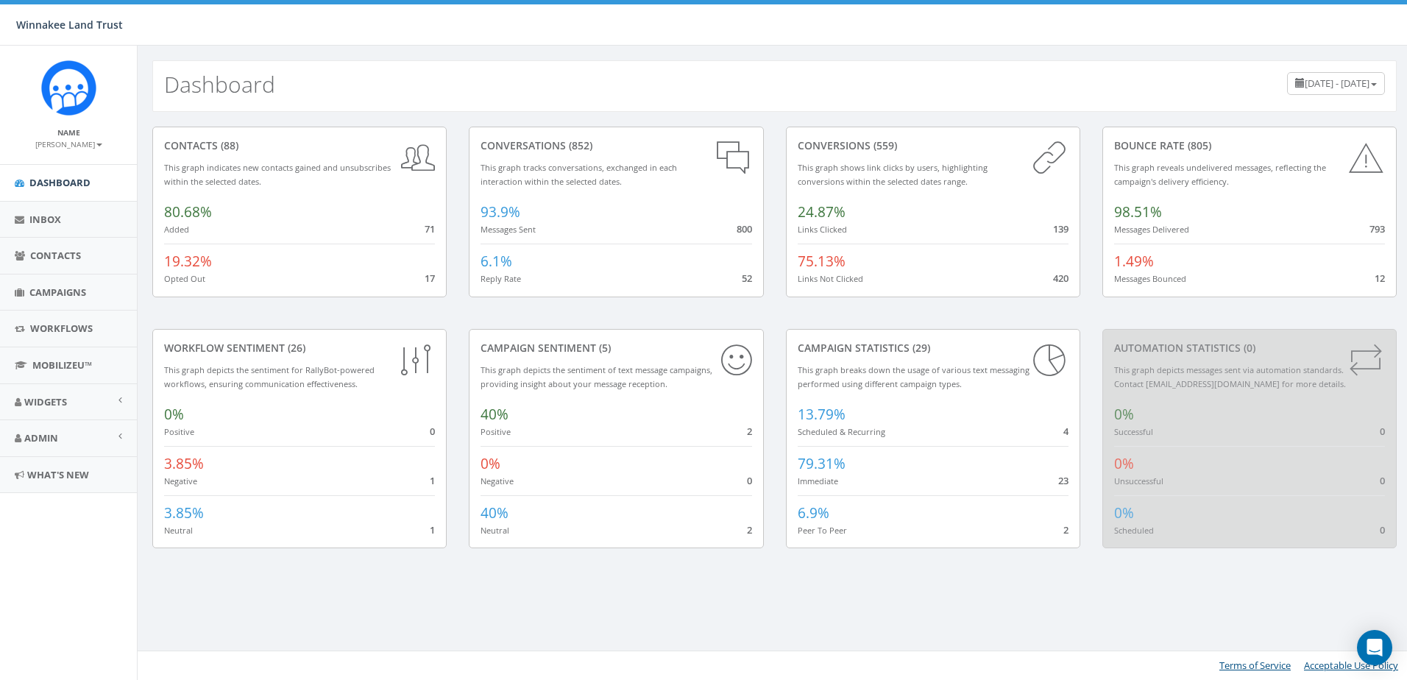
click at [1352, 78] on span "[DATE] - [DATE]" at bounding box center [1337, 83] width 65 height 13
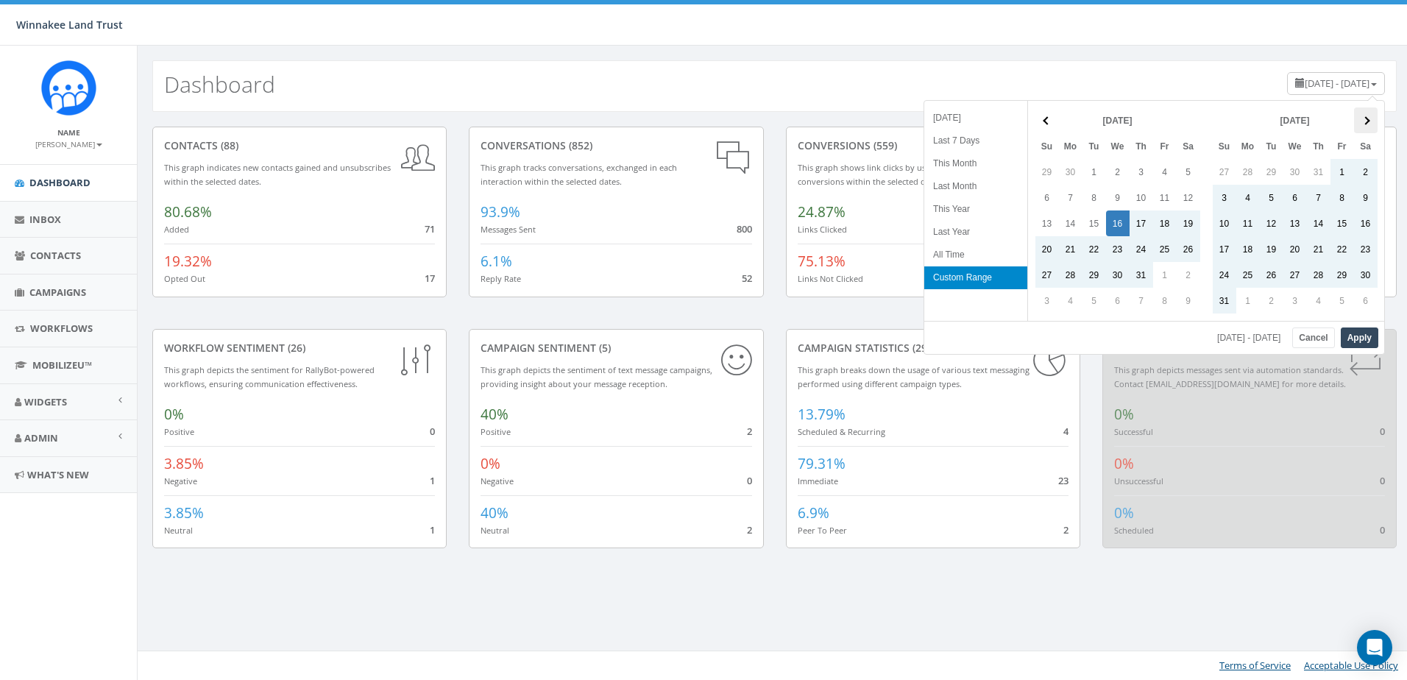
click at [1358, 116] on th at bounding box center [1366, 120] width 24 height 26
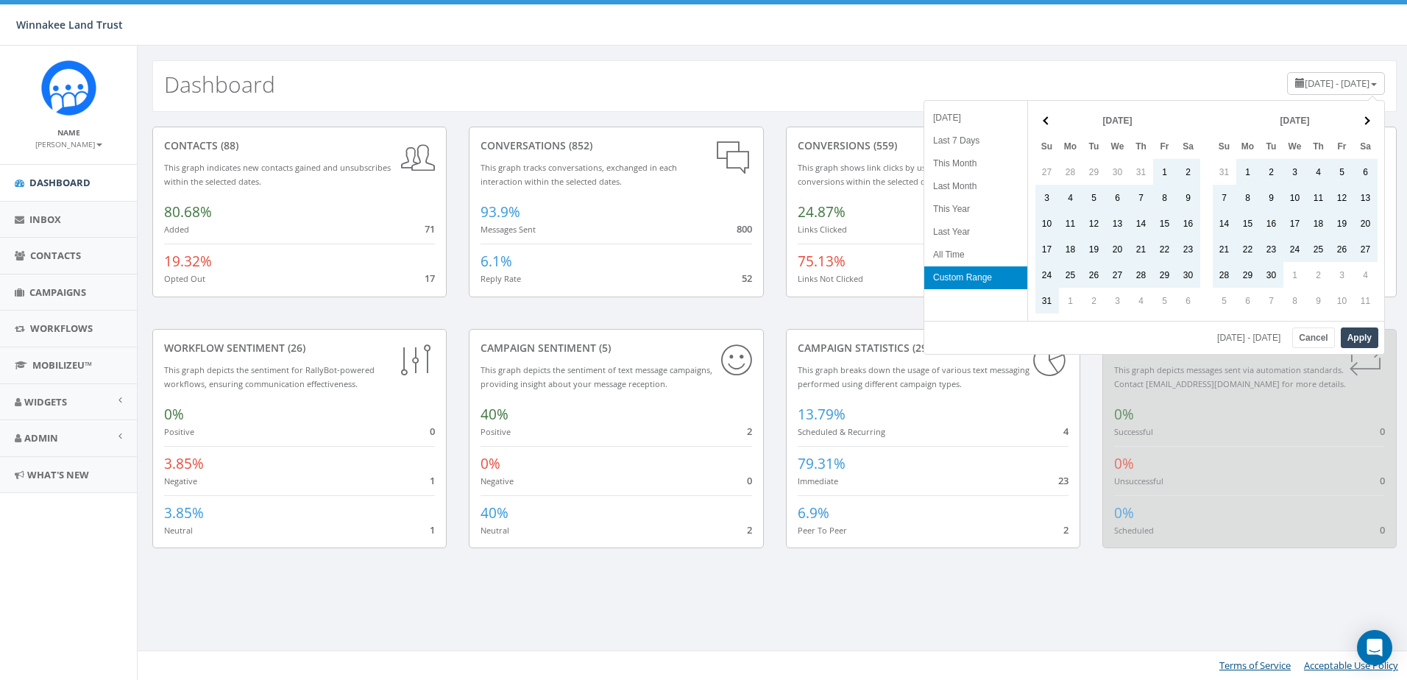
click at [1358, 116] on th at bounding box center [1366, 120] width 24 height 26
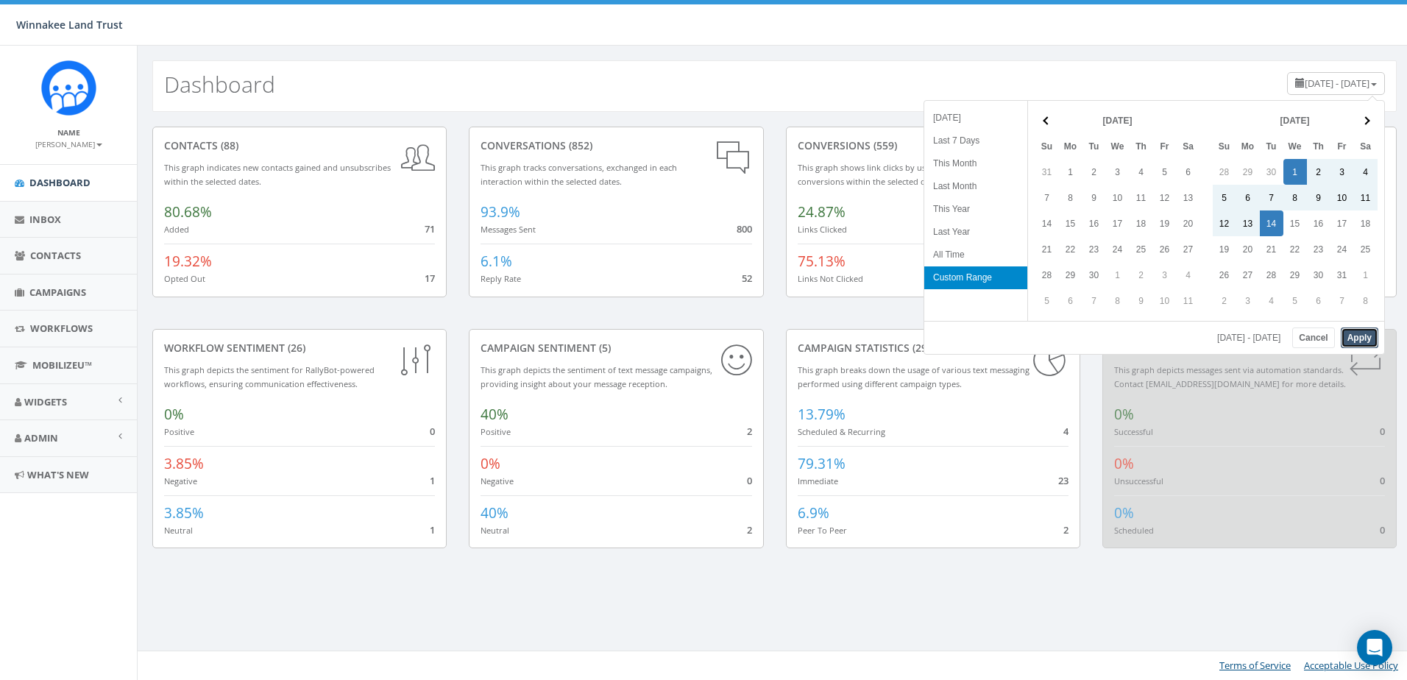
click at [1350, 336] on button "Apply" at bounding box center [1360, 337] width 38 height 21
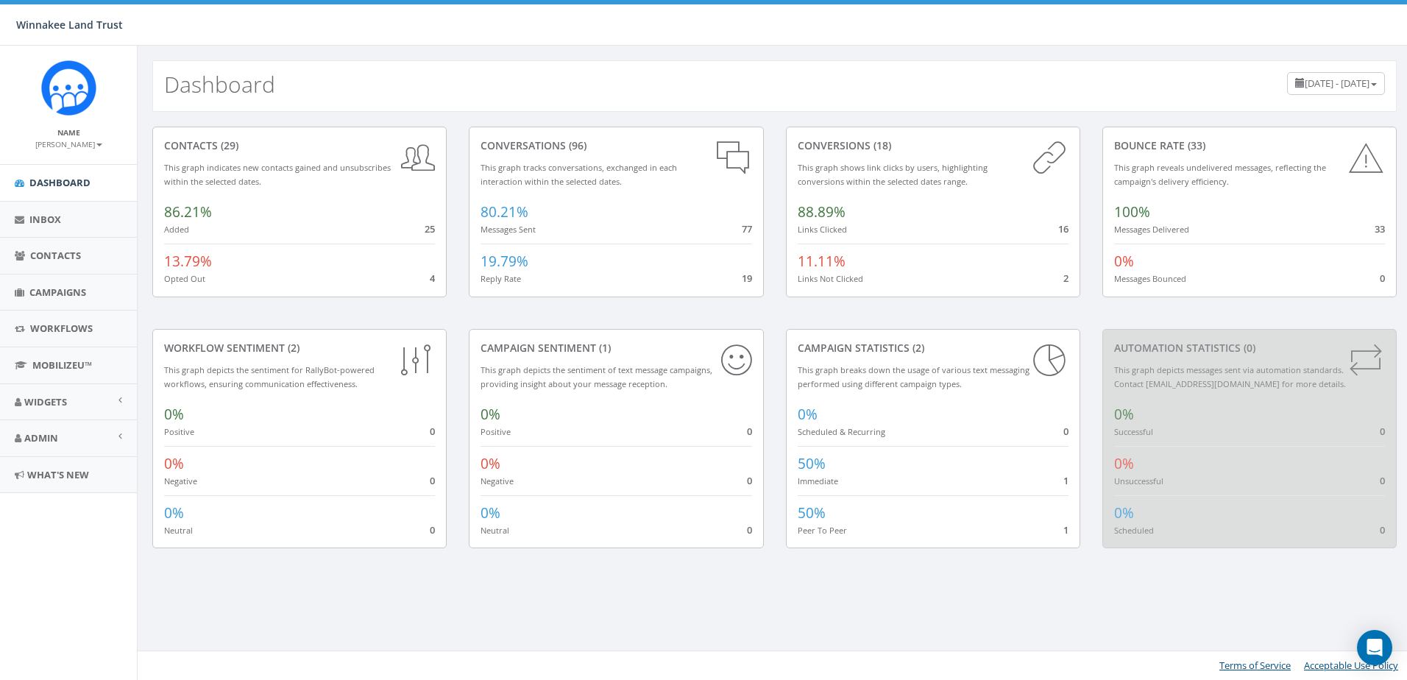
click at [1344, 90] on div "October 1, 2025 - October 14, 2025" at bounding box center [1336, 83] width 98 height 23
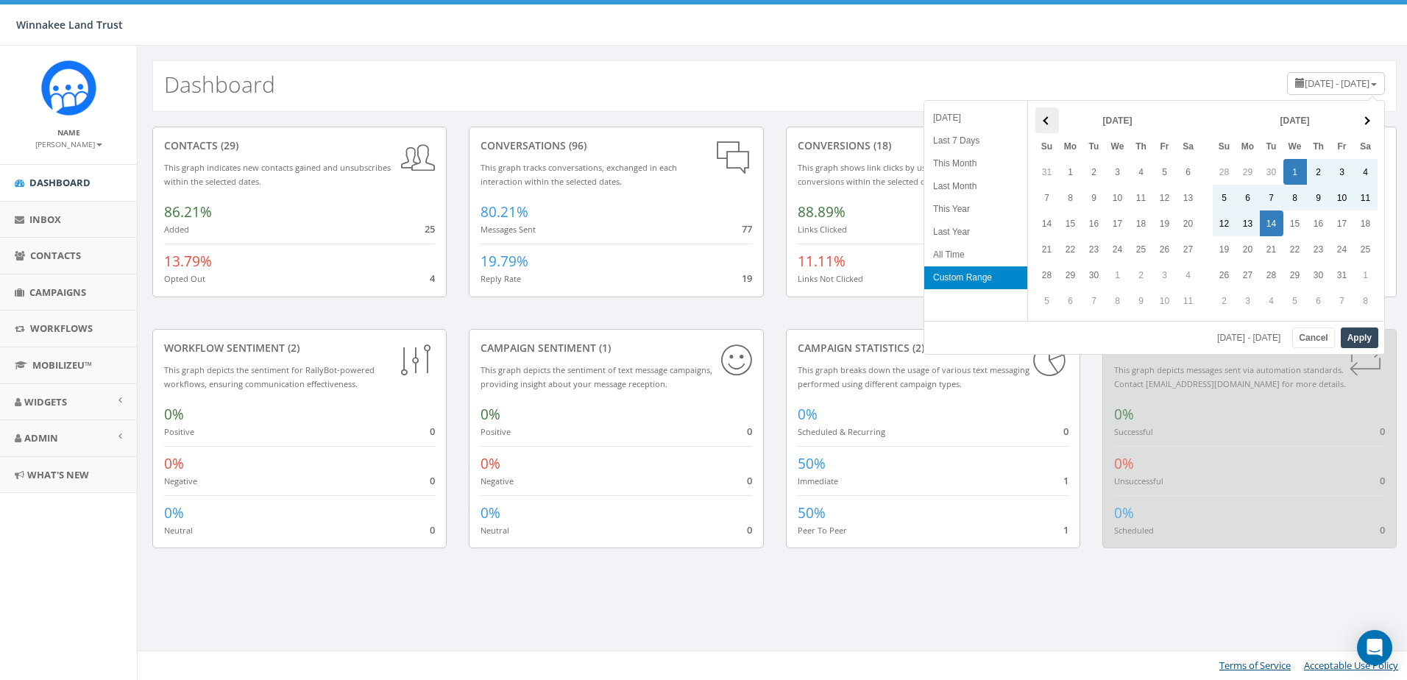
click at [1051, 121] on th at bounding box center [1047, 120] width 24 height 26
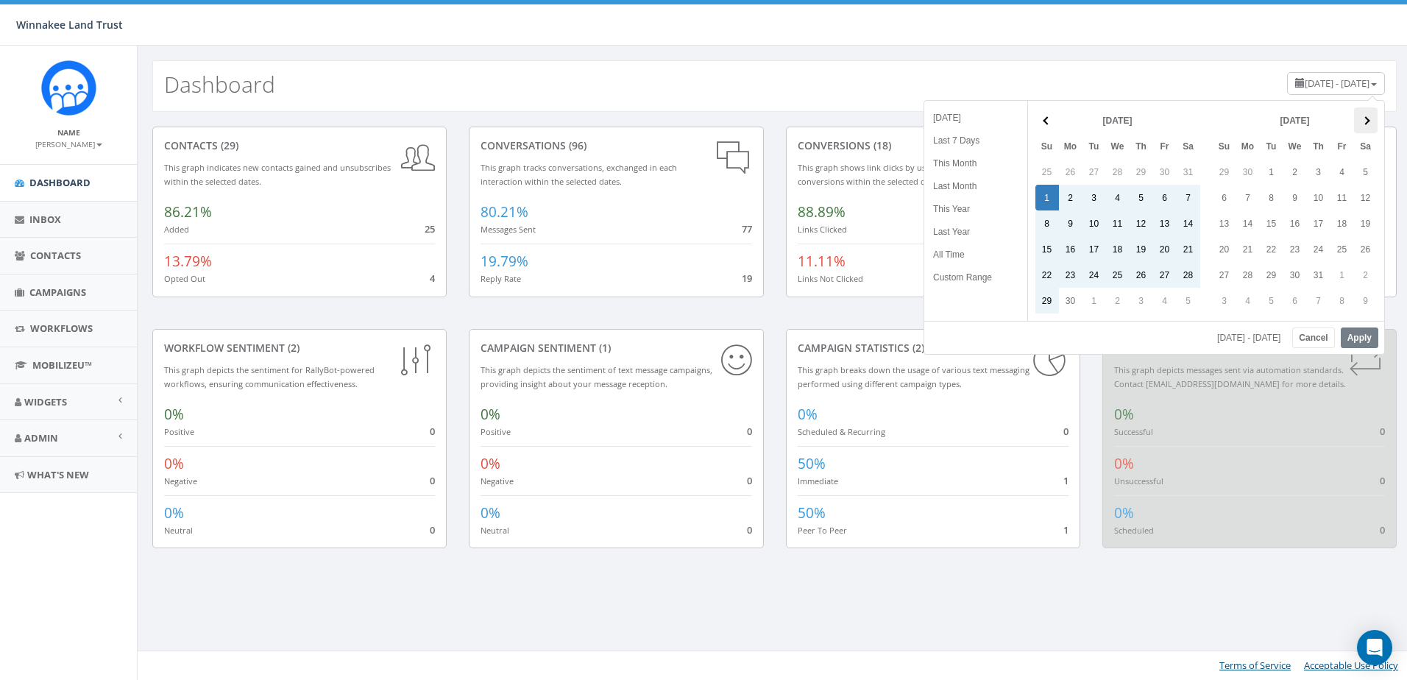
click at [1369, 119] on th at bounding box center [1366, 120] width 24 height 26
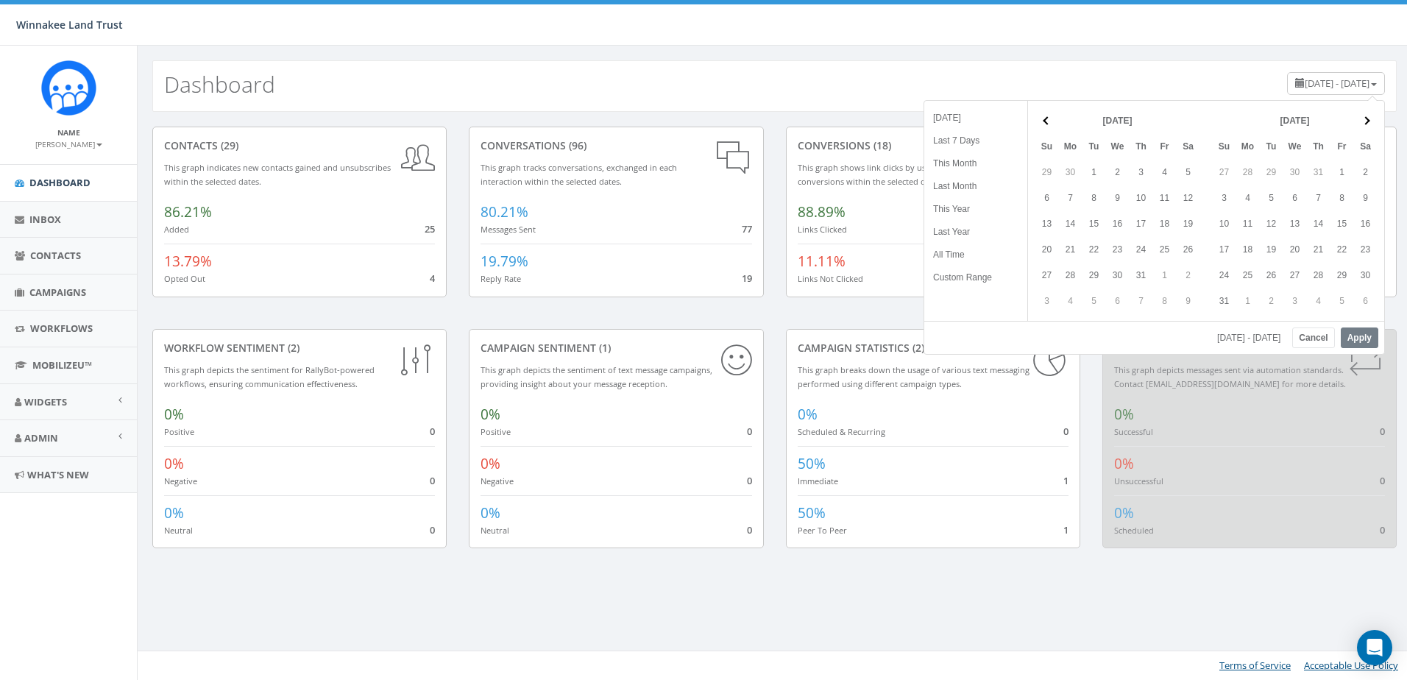
click at [1369, 119] on span at bounding box center [1365, 120] width 8 height 8
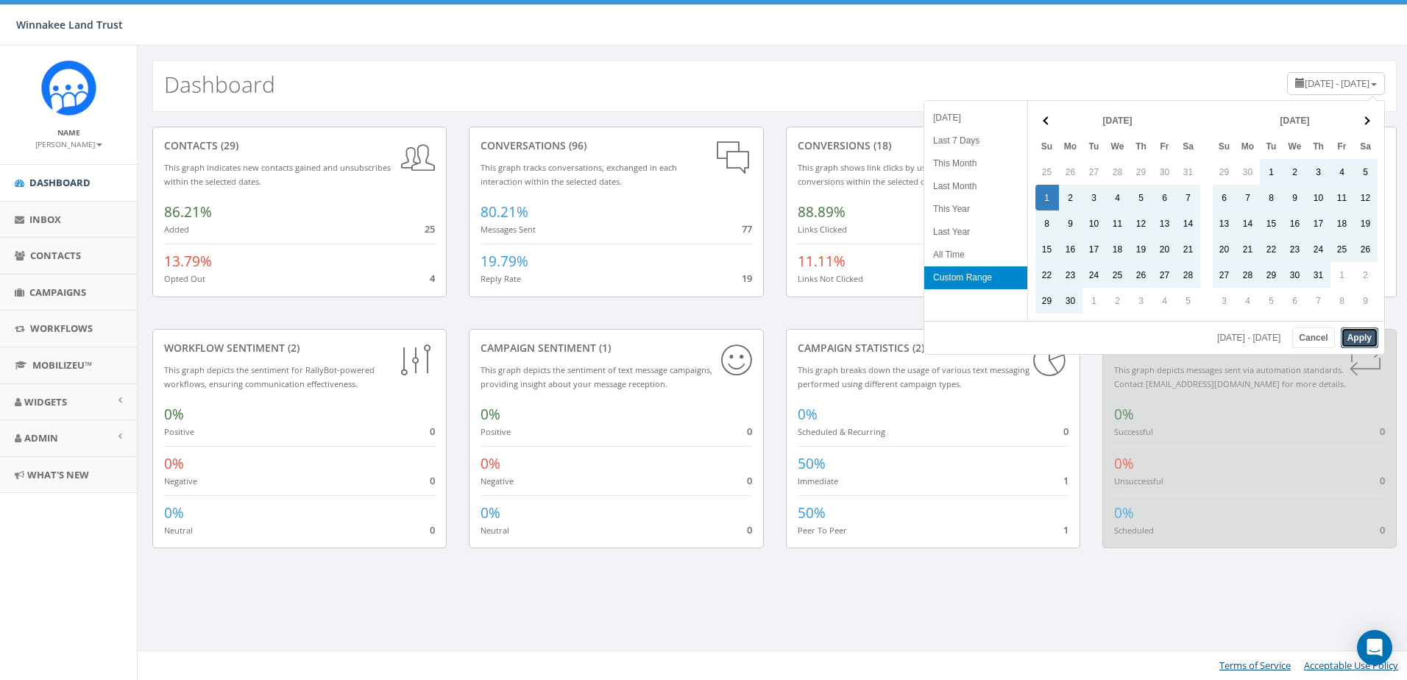
click at [1358, 340] on button "Apply" at bounding box center [1360, 337] width 38 height 21
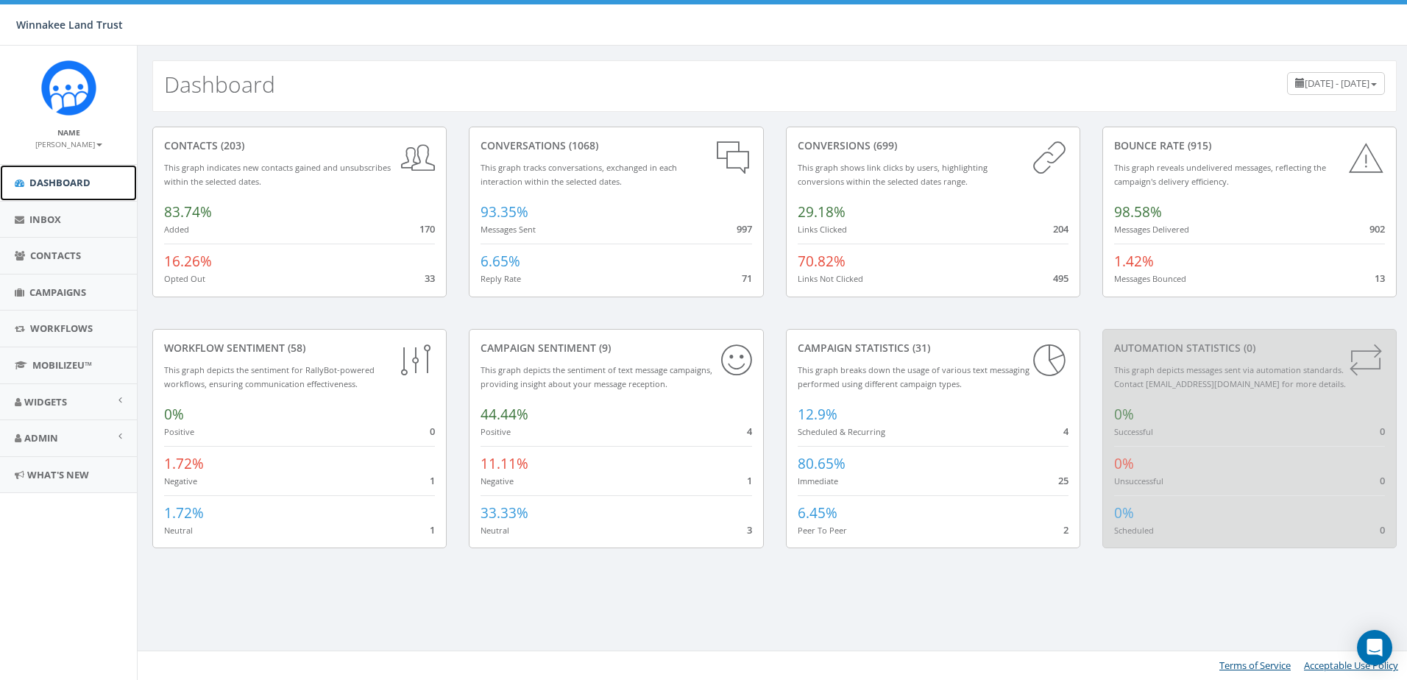
click at [57, 188] on span "Dashboard" at bounding box center [59, 182] width 61 height 13
click at [56, 300] on link "Campaigns" at bounding box center [68, 292] width 137 height 36
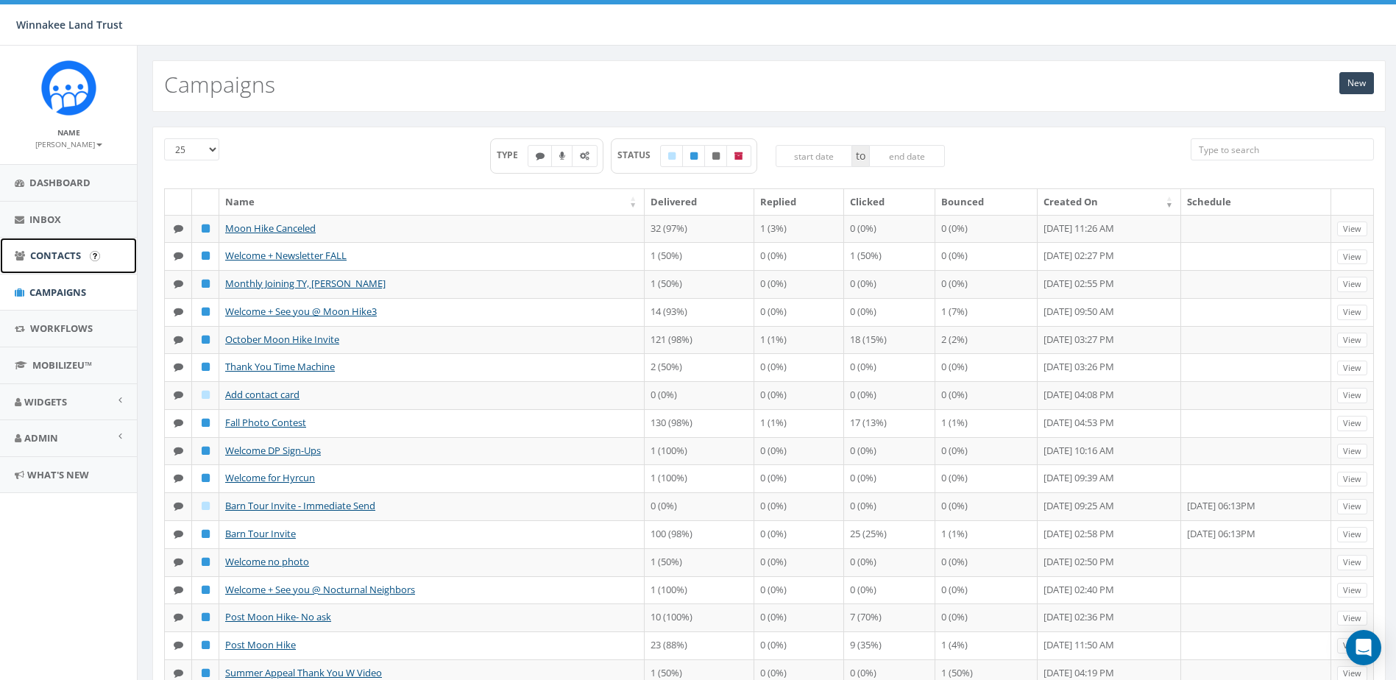
click at [65, 266] on link "Contacts" at bounding box center [68, 256] width 137 height 36
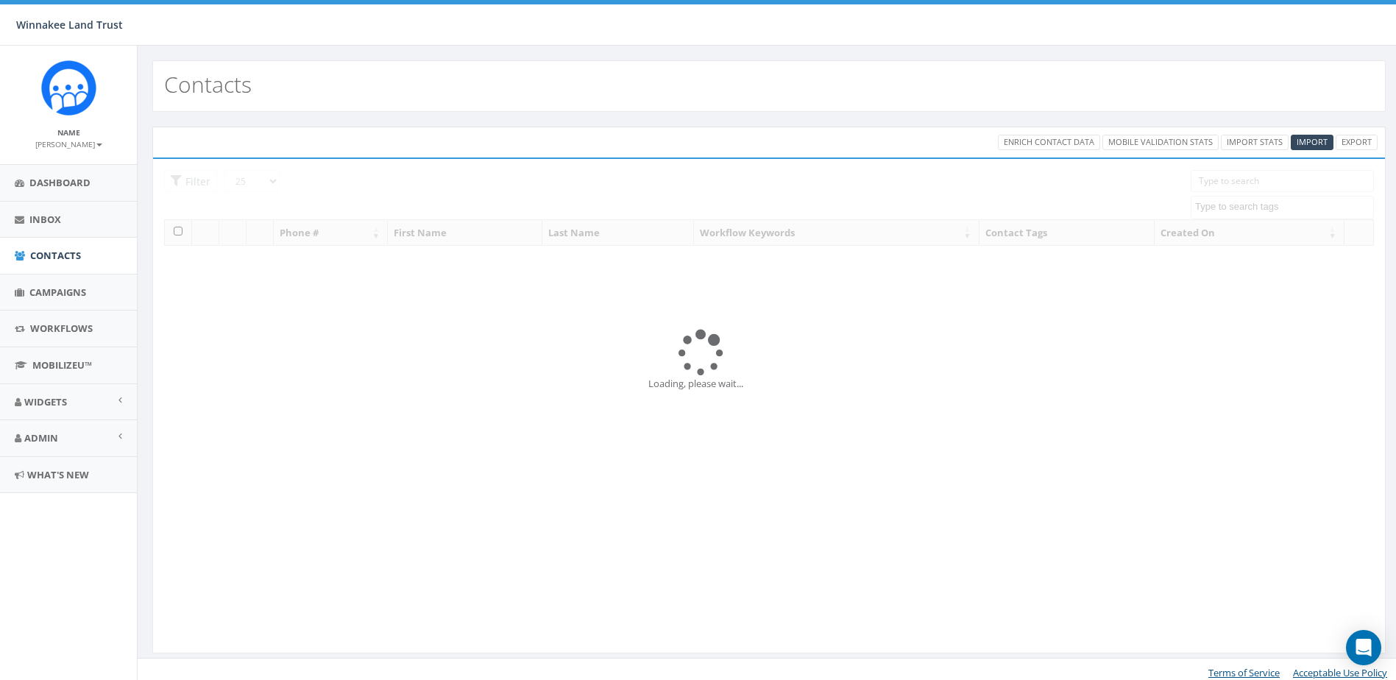
select select
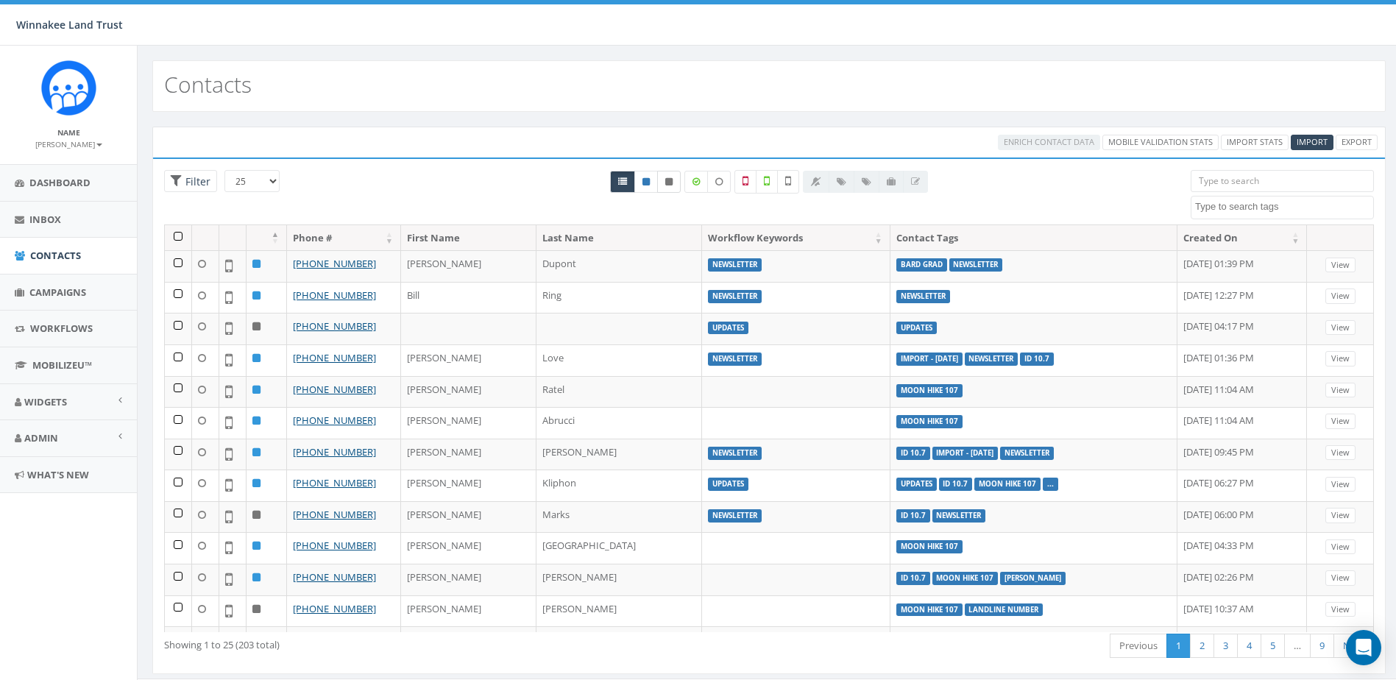
click at [664, 179] on link at bounding box center [669, 182] width 24 height 22
radio input "true"
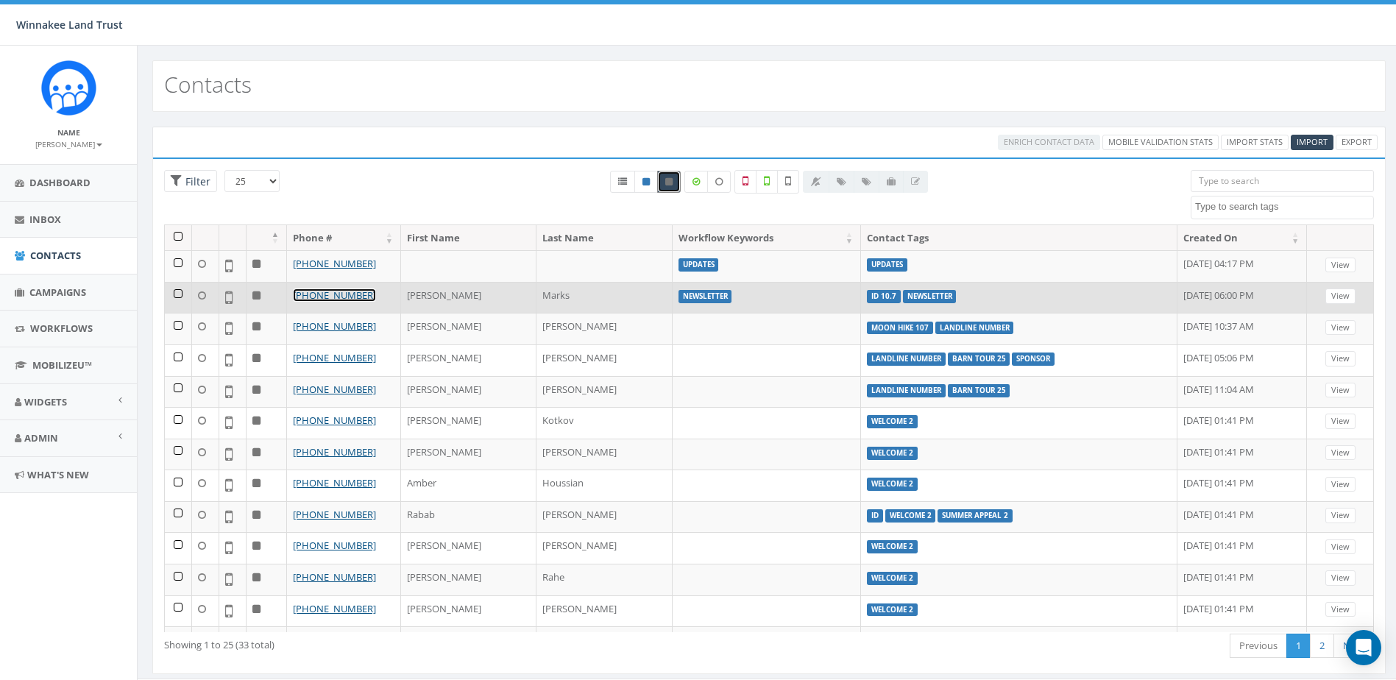
click at [351, 295] on link "[PHONE_NUMBER]" at bounding box center [334, 294] width 83 height 13
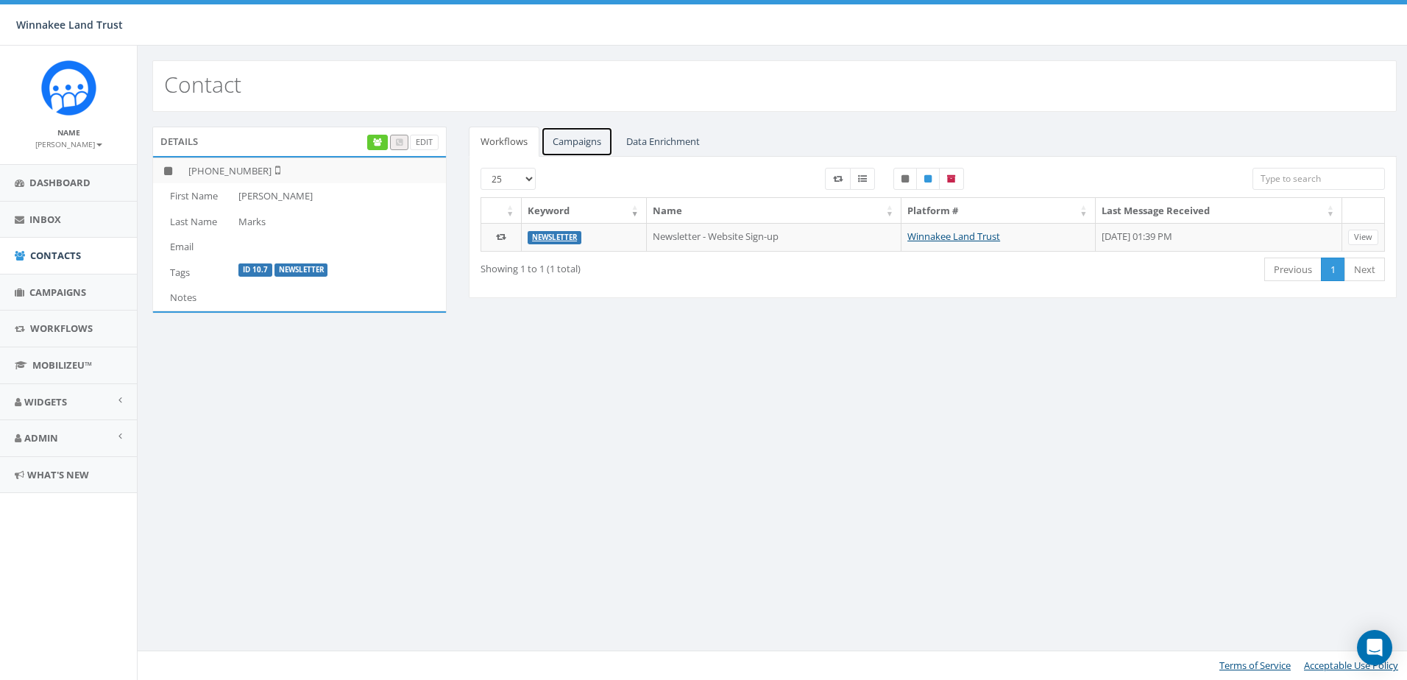
click at [586, 146] on link "Campaigns" at bounding box center [577, 142] width 72 height 30
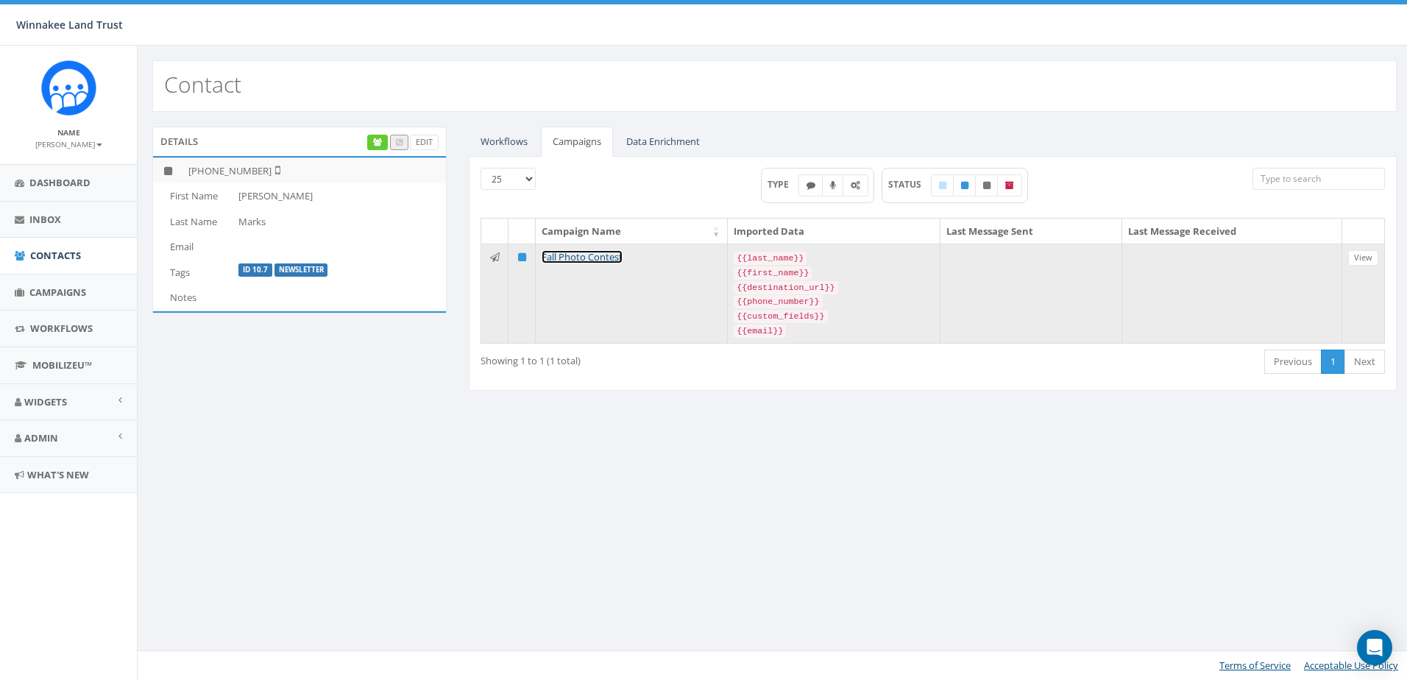
click at [611, 257] on link "Fall Photo Contest" at bounding box center [582, 256] width 81 height 13
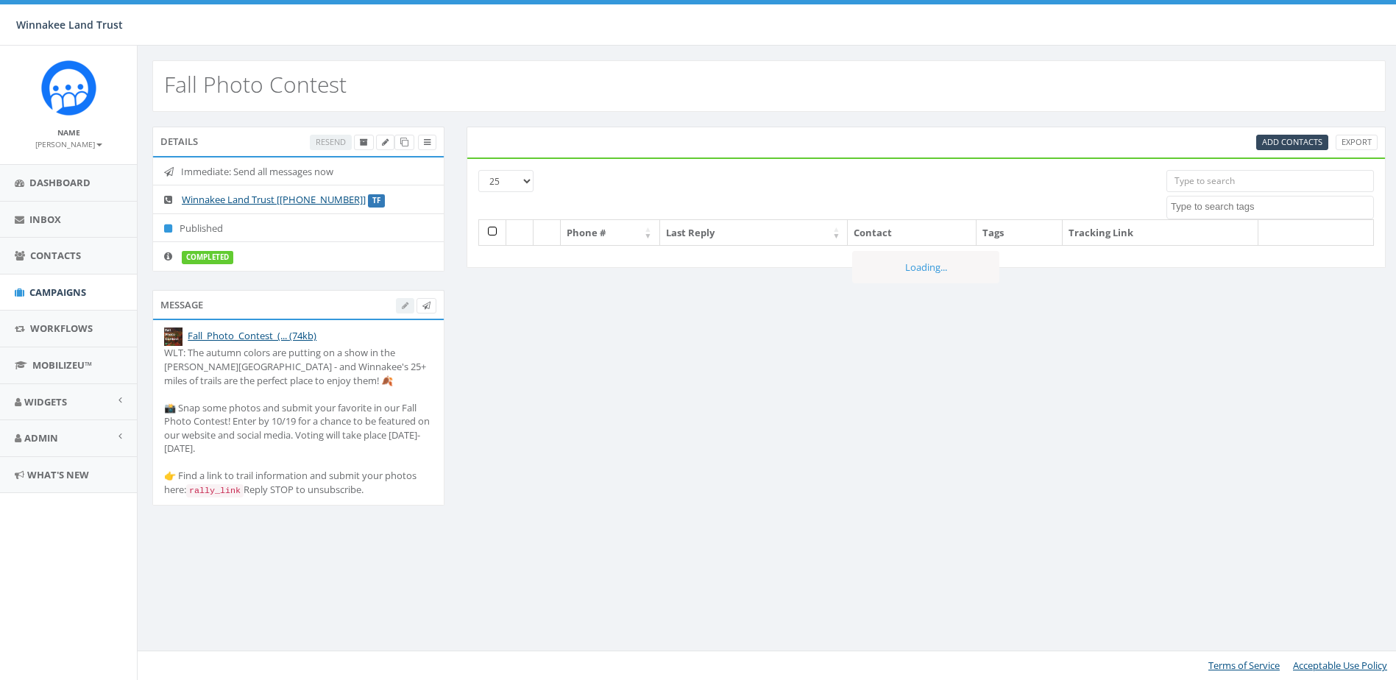
select select
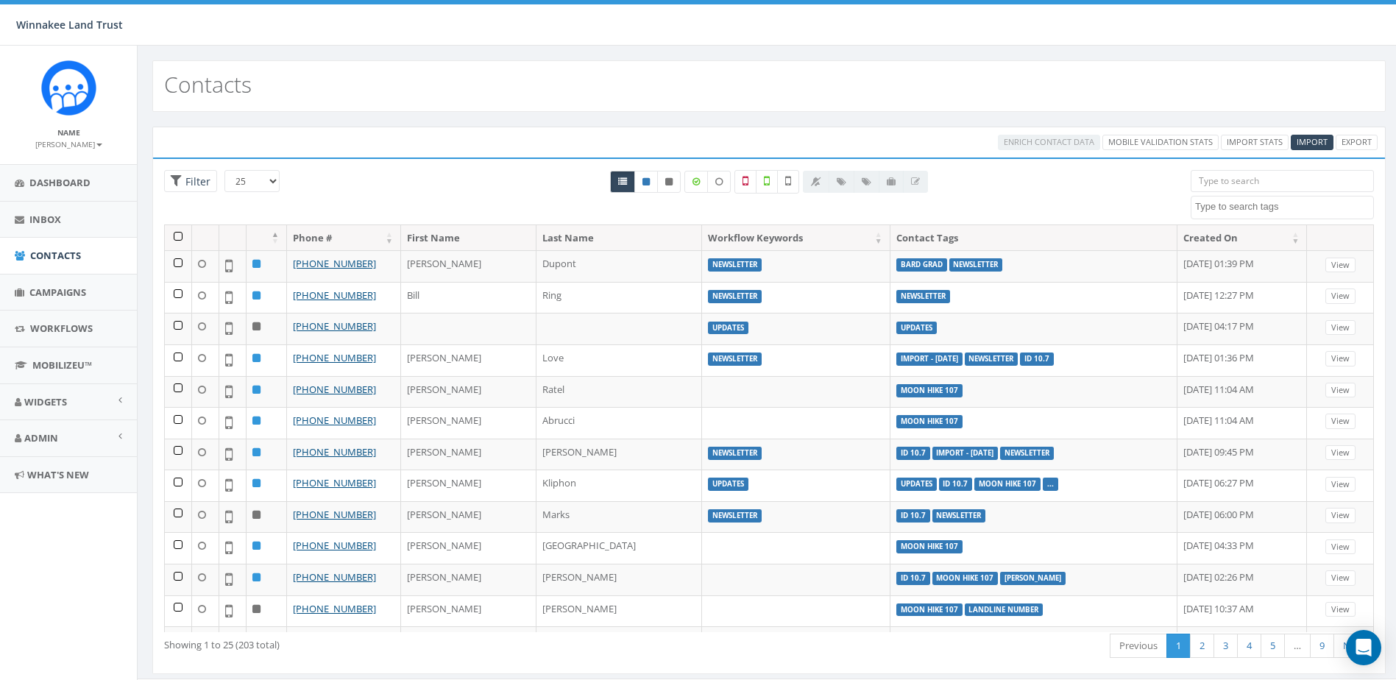
select select
click at [47, 258] on span "Contacts" at bounding box center [55, 255] width 51 height 13
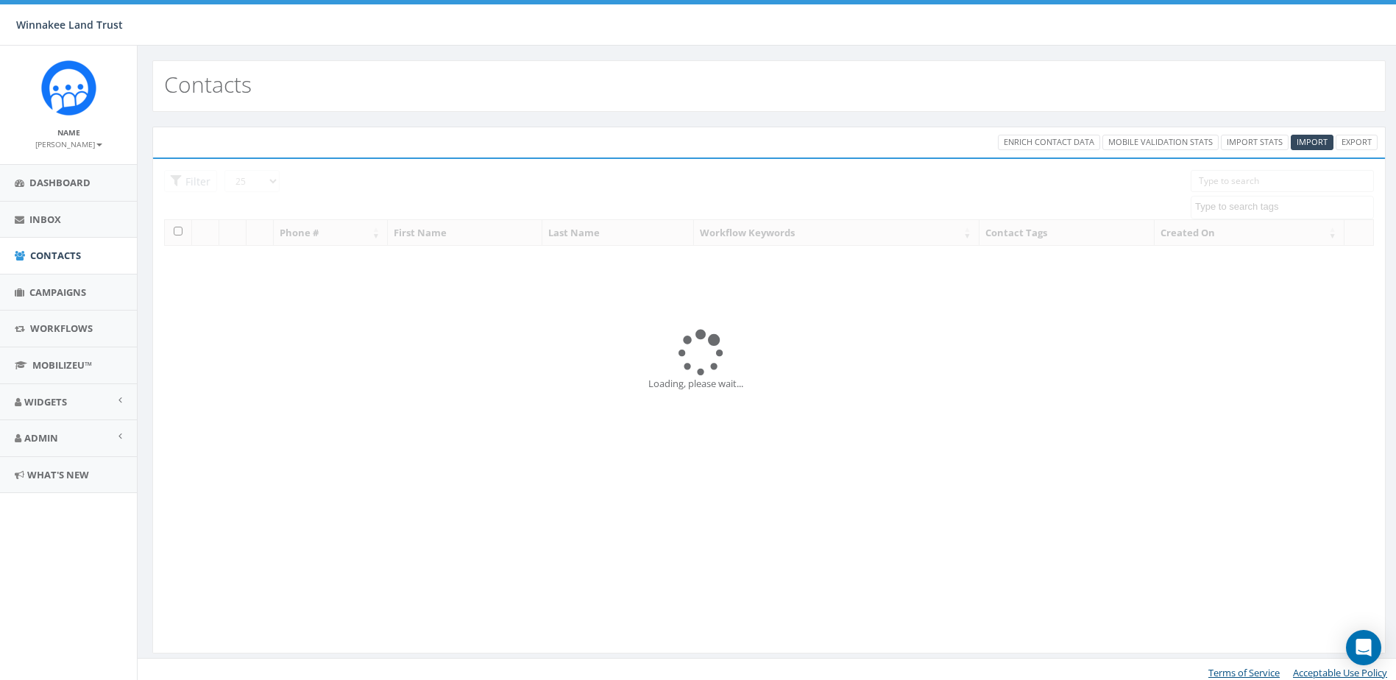
select select
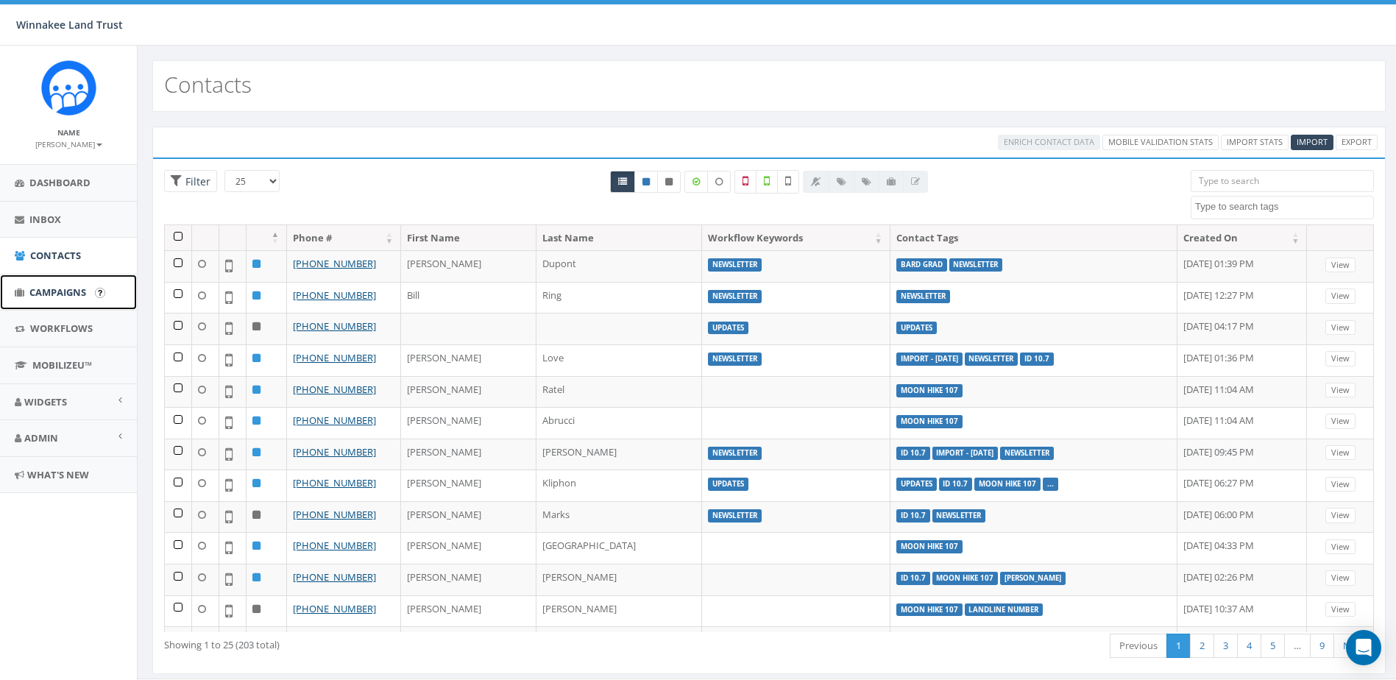
click at [38, 294] on span "Campaigns" at bounding box center [57, 291] width 57 height 13
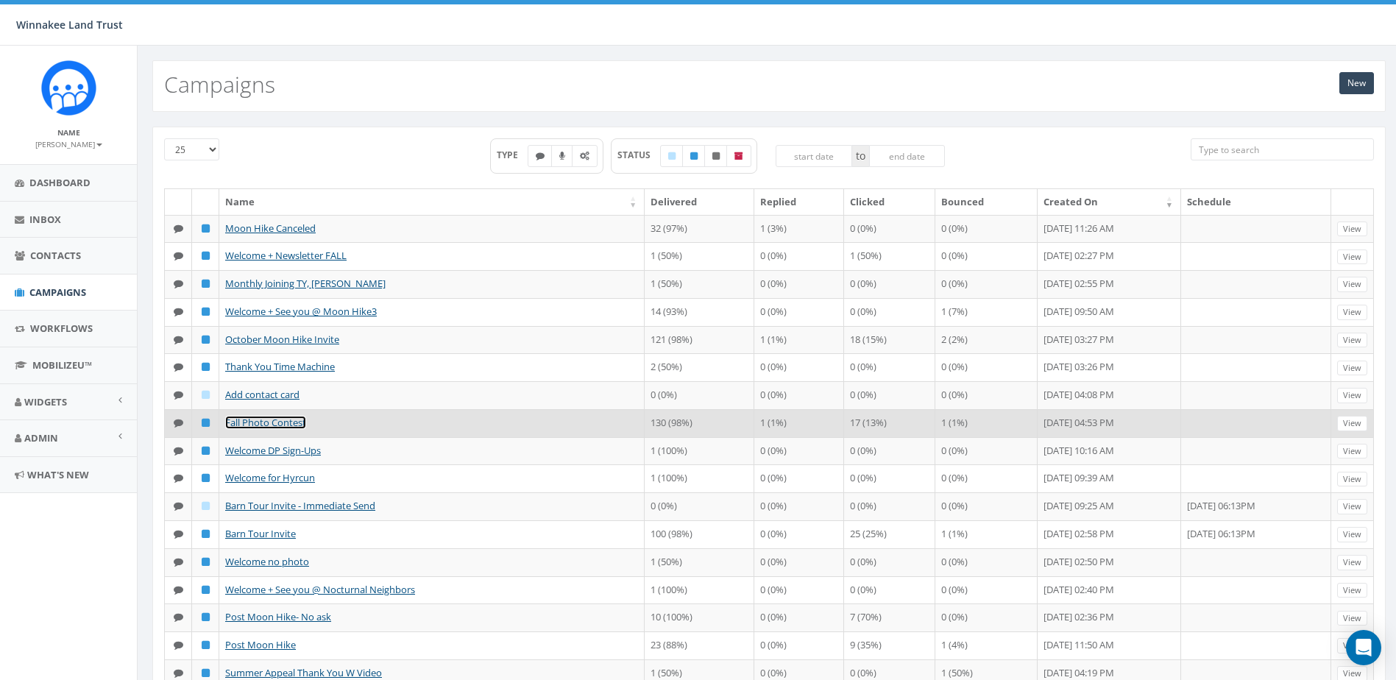
click at [263, 429] on link "Fall Photo Contest" at bounding box center [265, 422] width 81 height 13
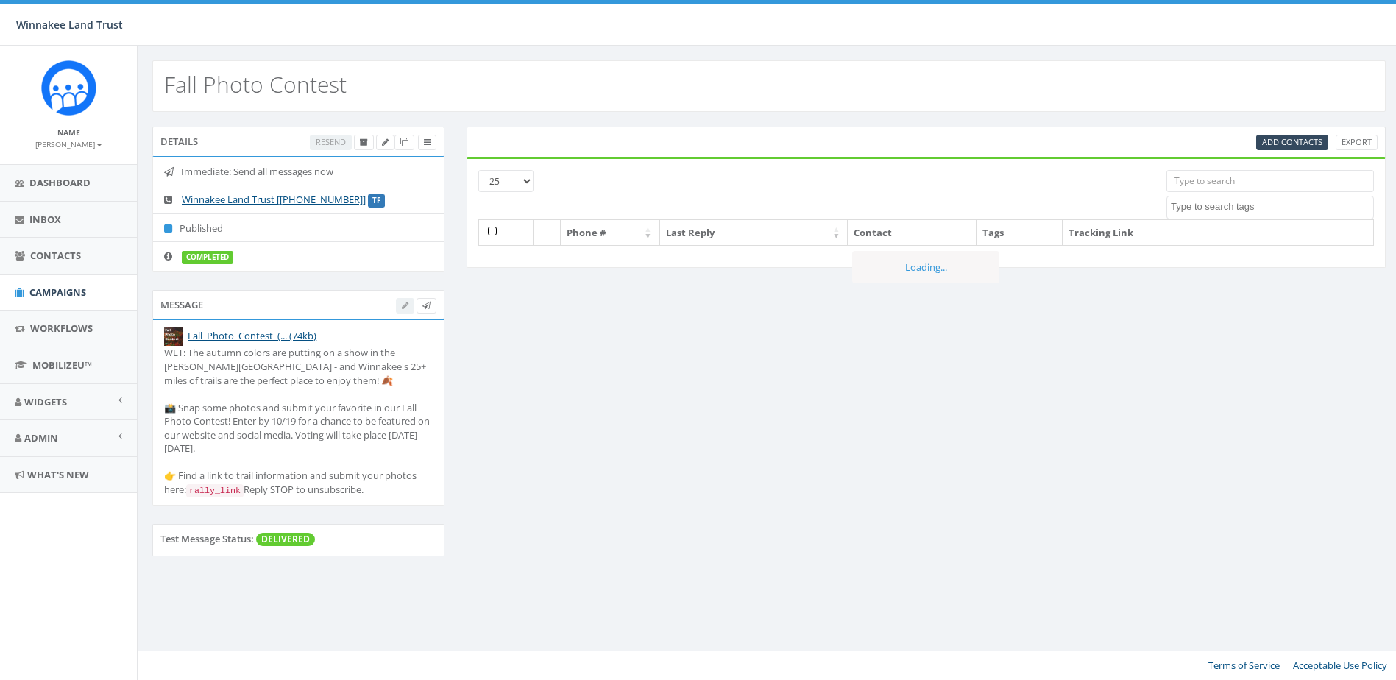
select select
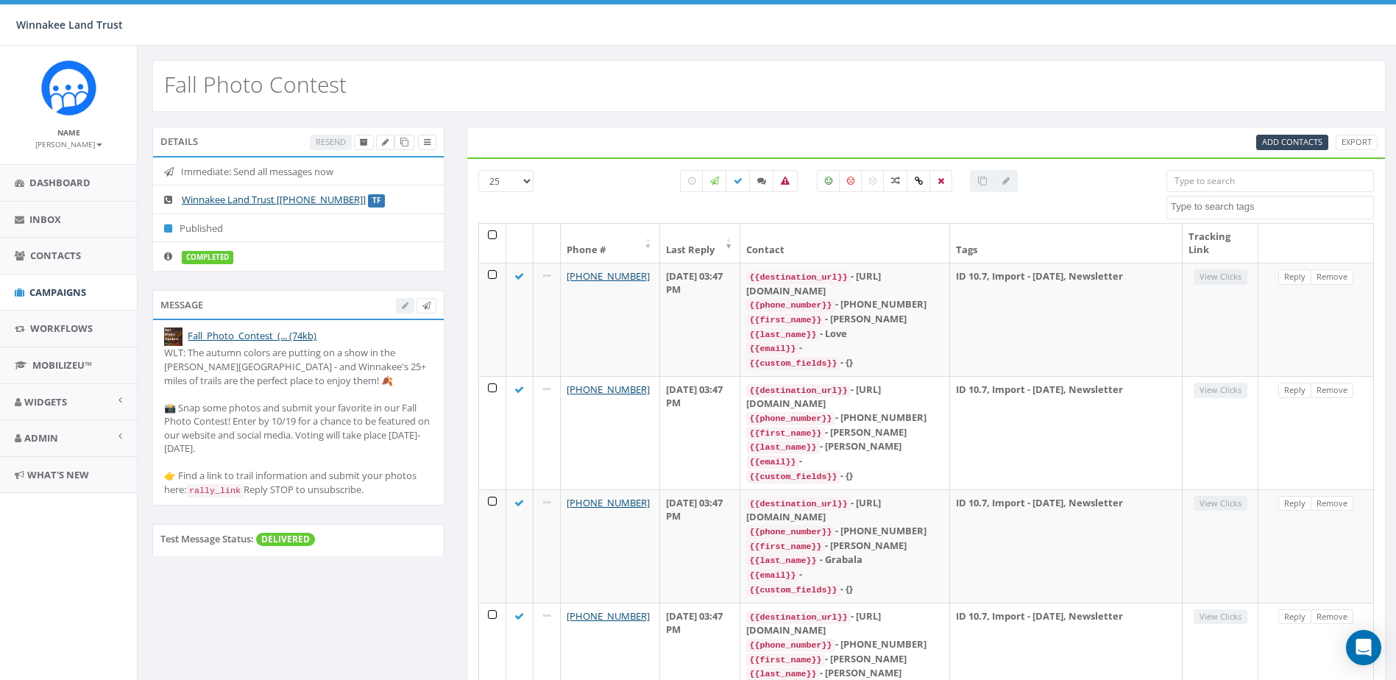
click at [1295, 133] on div "Add Contacts Export" at bounding box center [927, 142] width 920 height 31
click at [1287, 142] on span "Add Contacts" at bounding box center [1292, 141] width 60 height 11
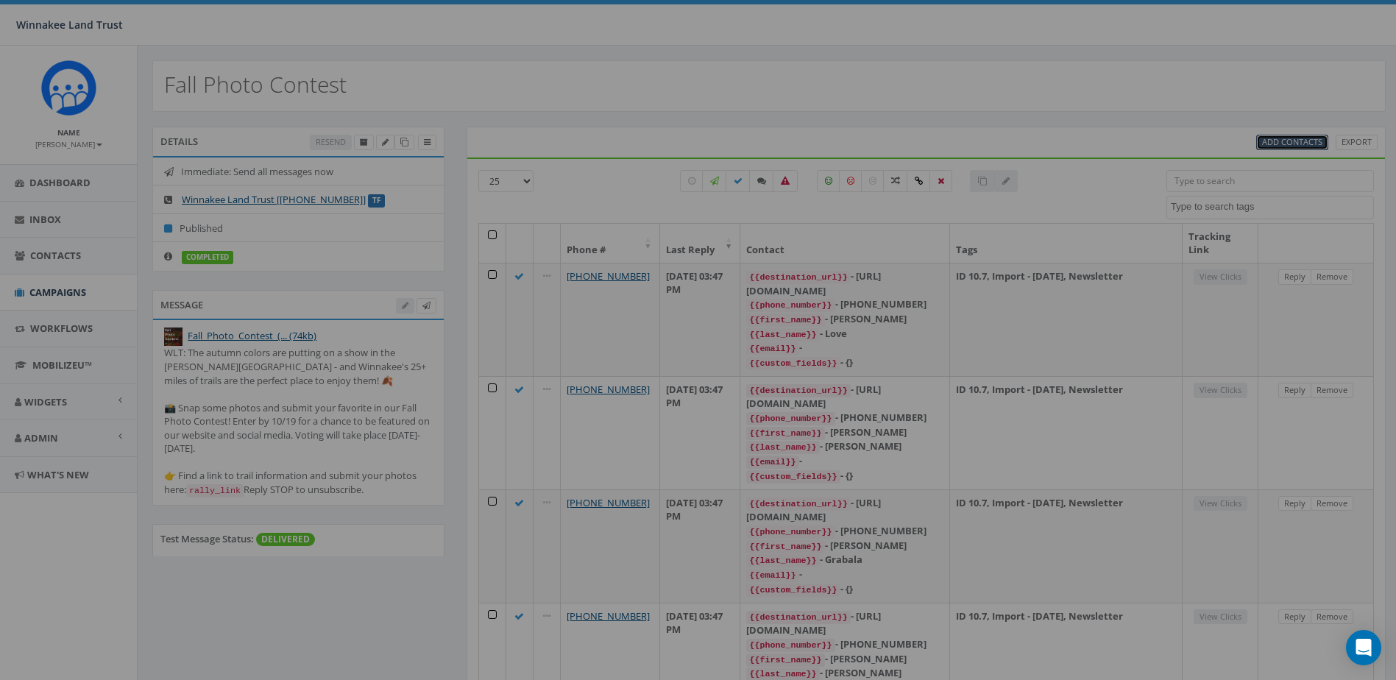
select select
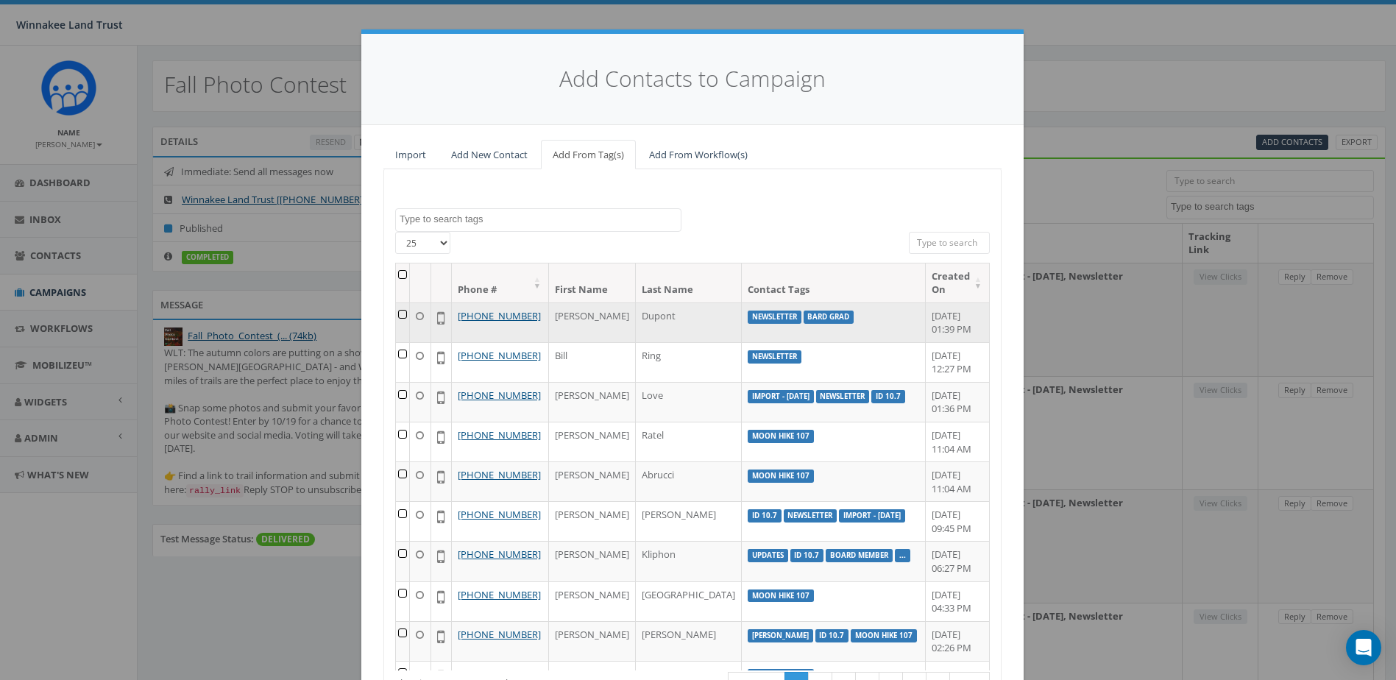
click at [404, 313] on td at bounding box center [403, 322] width 14 height 40
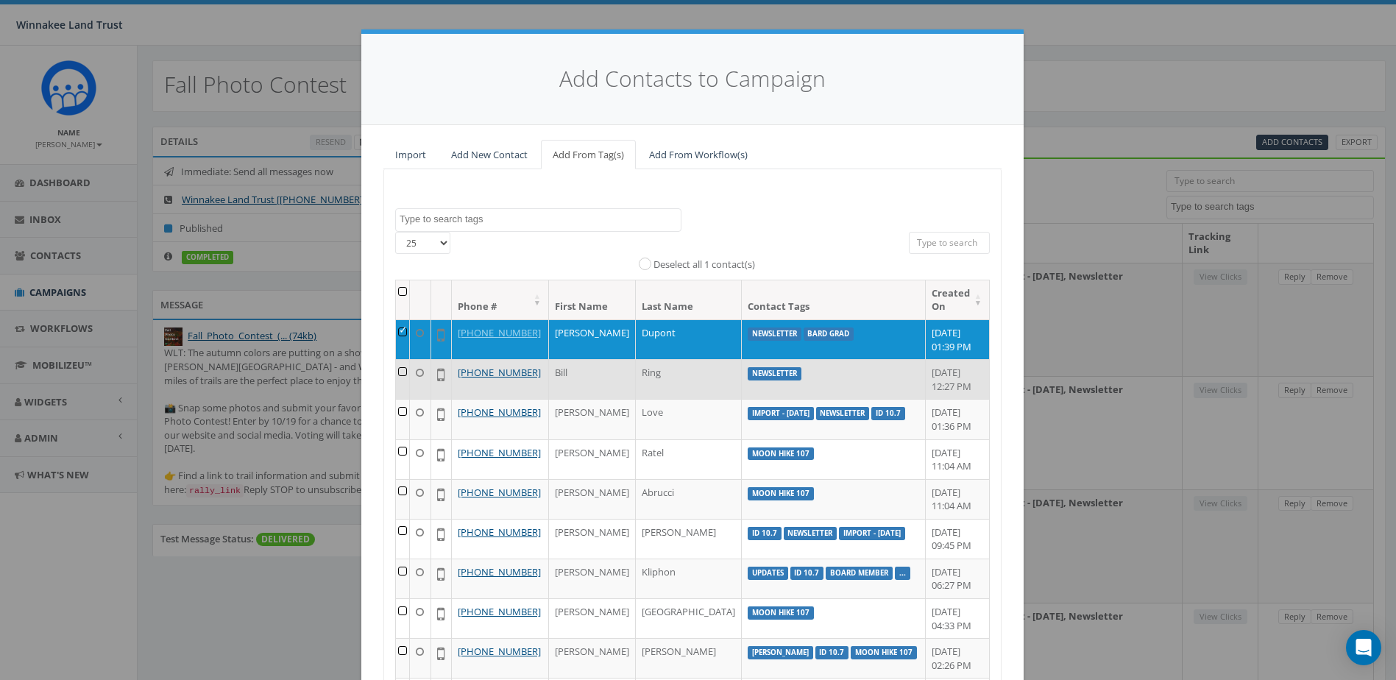
click at [402, 371] on td at bounding box center [403, 379] width 14 height 40
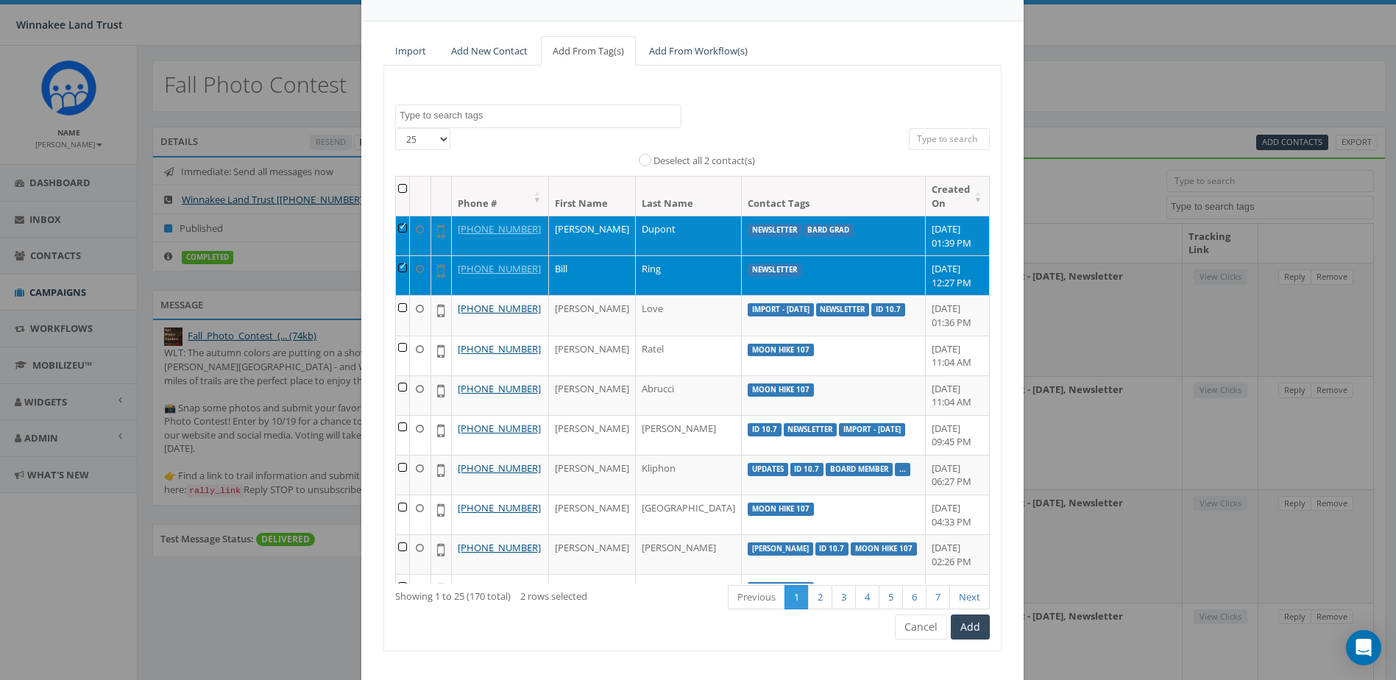
scroll to position [130, 0]
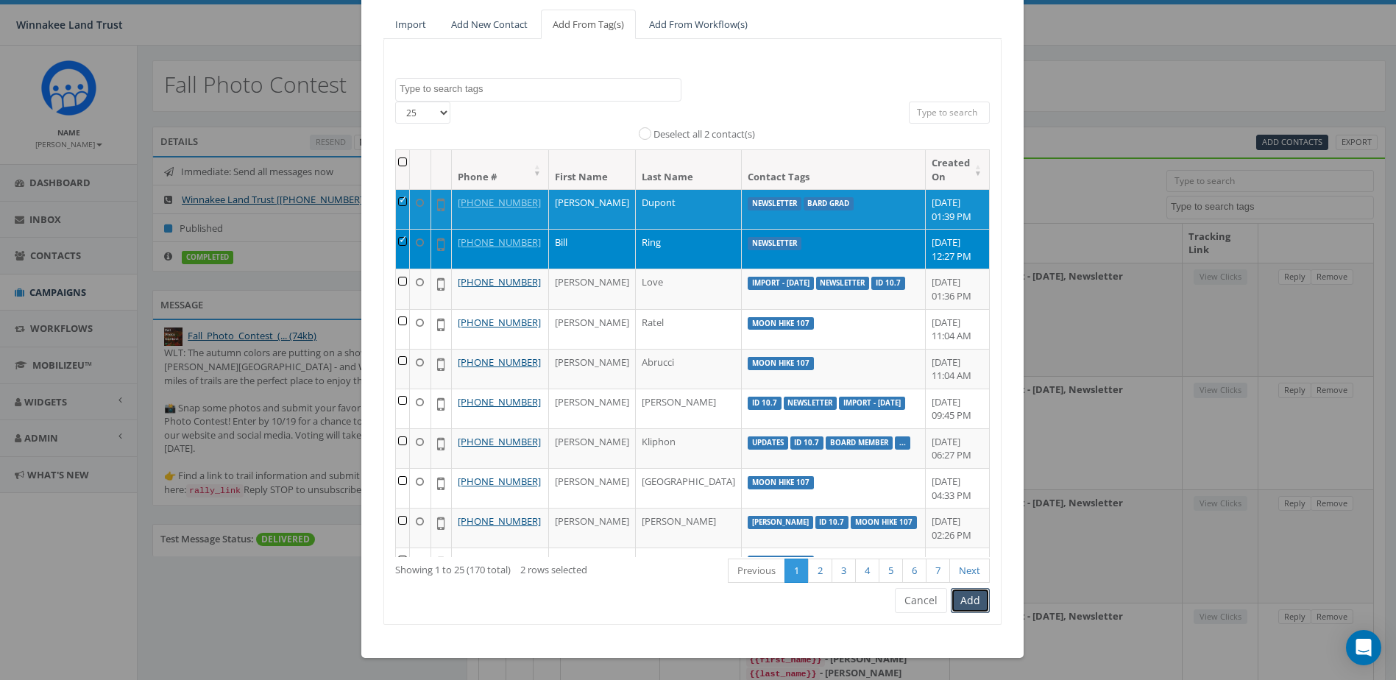
click at [970, 606] on button "Add" at bounding box center [970, 600] width 39 height 25
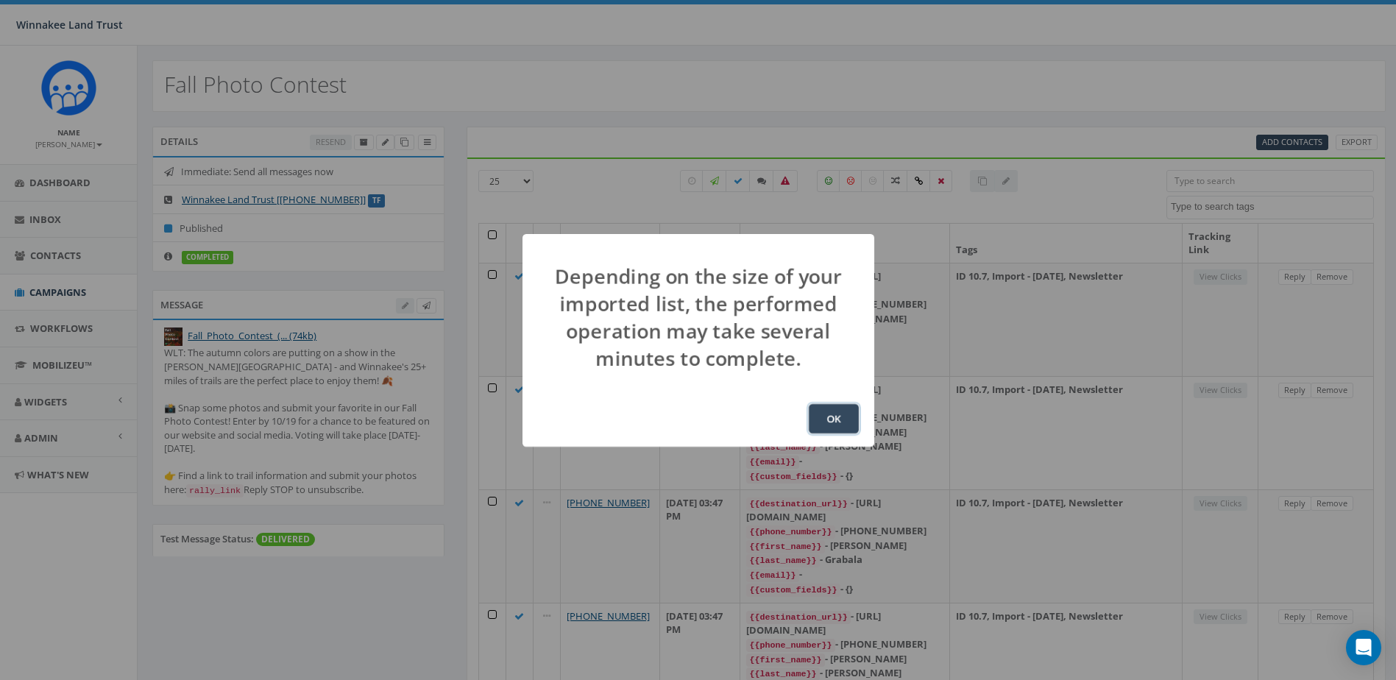
click at [843, 420] on button "OK" at bounding box center [834, 418] width 50 height 29
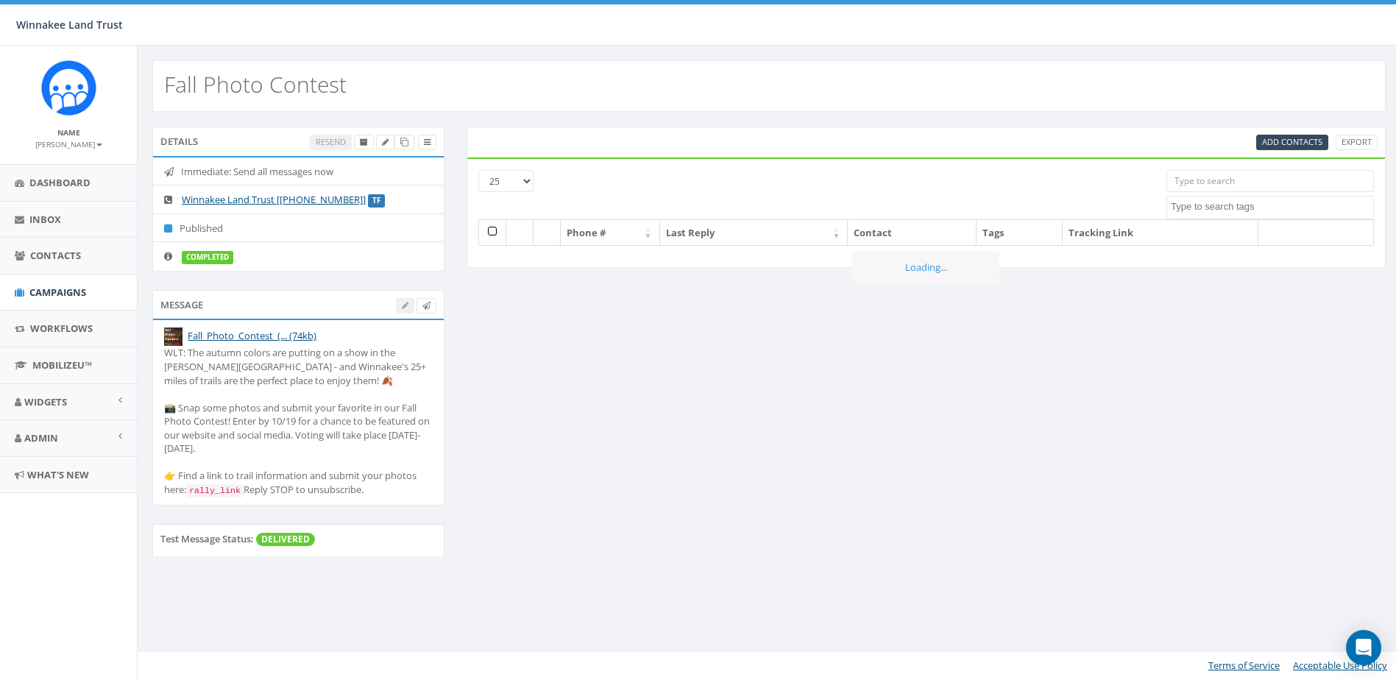
select select
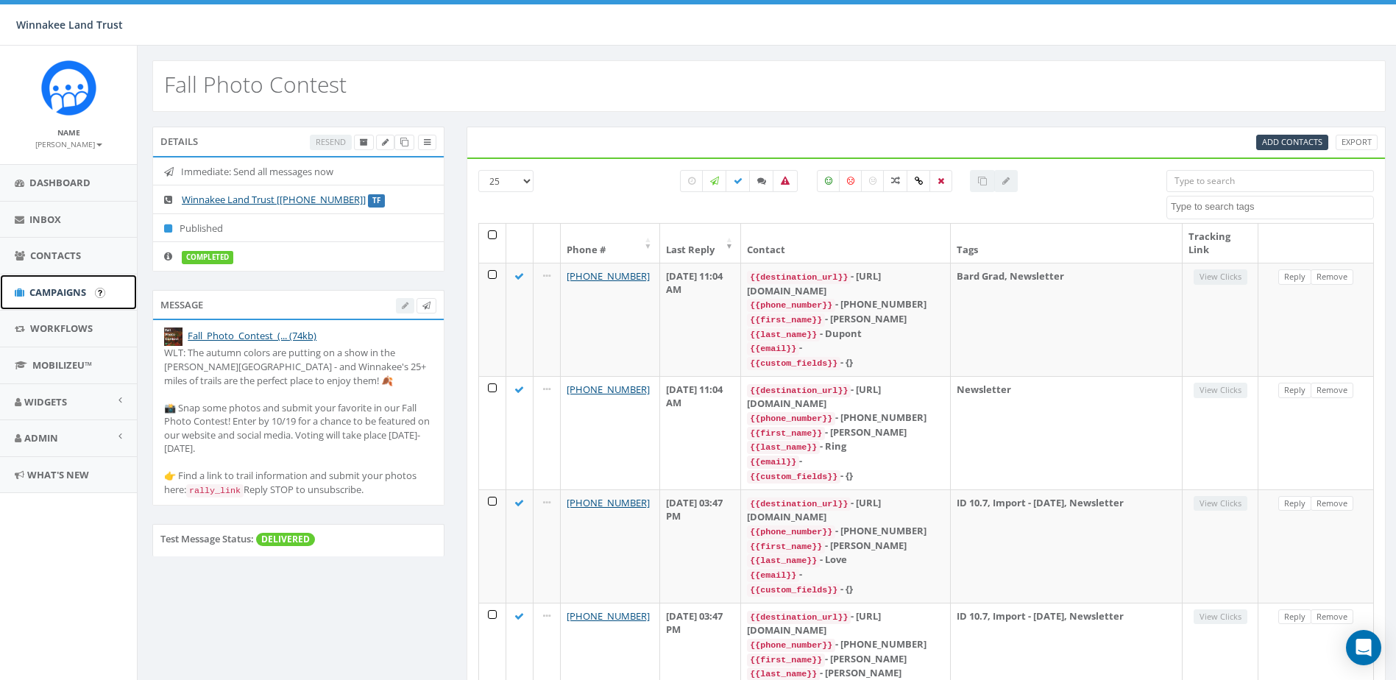
click at [69, 294] on span "Campaigns" at bounding box center [57, 291] width 57 height 13
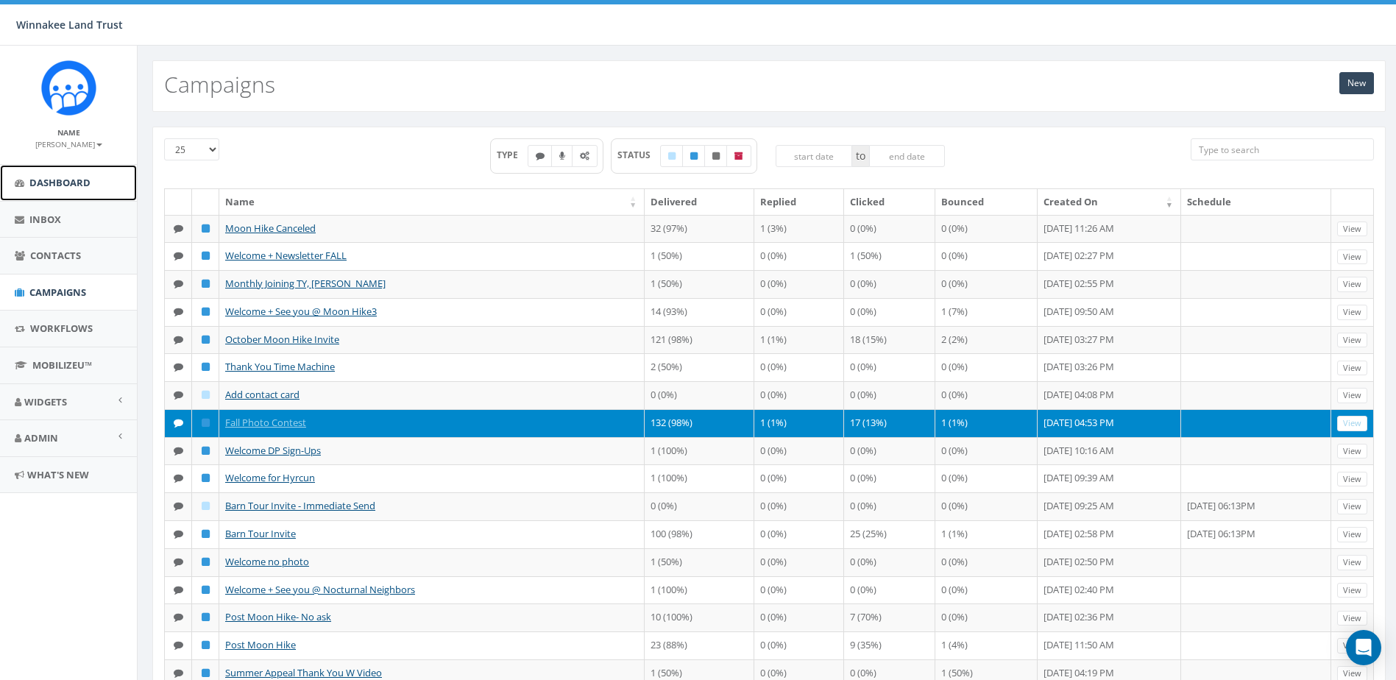
click at [71, 178] on span "Dashboard" at bounding box center [59, 182] width 61 height 13
